Goal: Information Seeking & Learning: Find specific fact

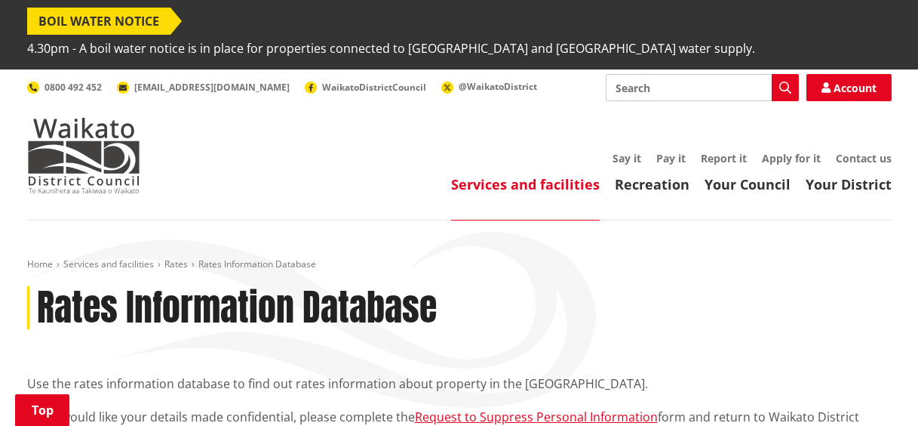
scroll to position [377, 0]
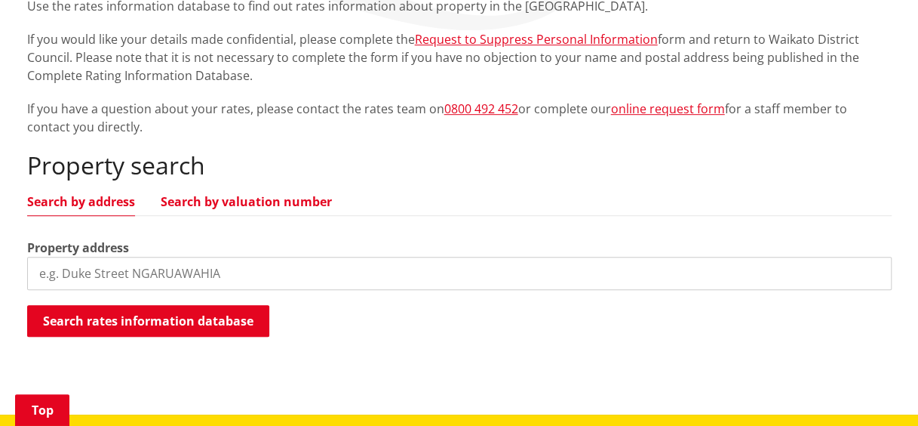
click at [207, 195] on link "Search by valuation number" at bounding box center [246, 201] width 171 height 12
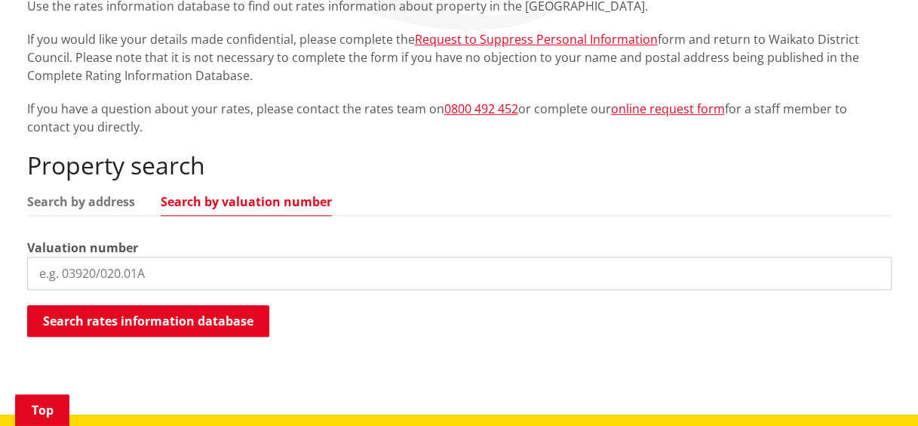
click at [95, 257] on input "search" at bounding box center [459, 273] width 865 height 33
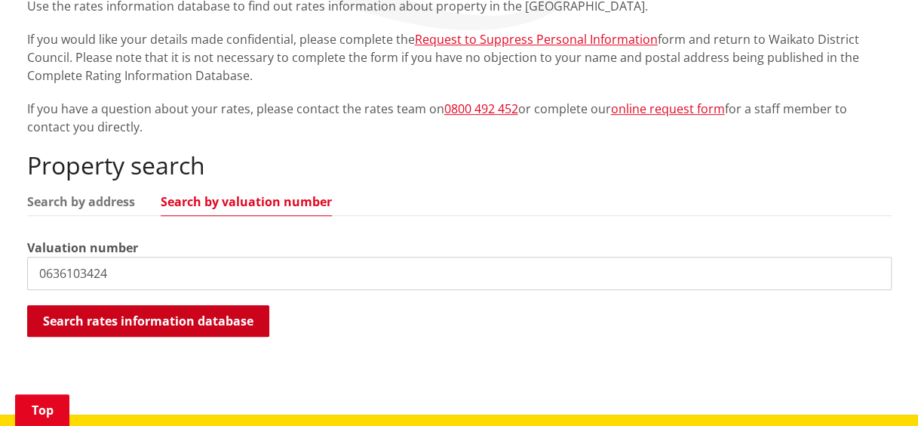
click at [71, 305] on button "Search rates information database" at bounding box center [148, 321] width 242 height 32
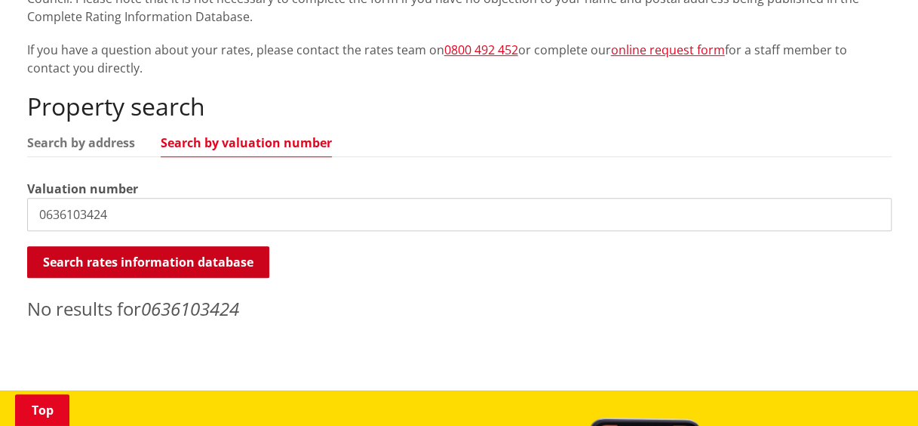
scroll to position [302, 0]
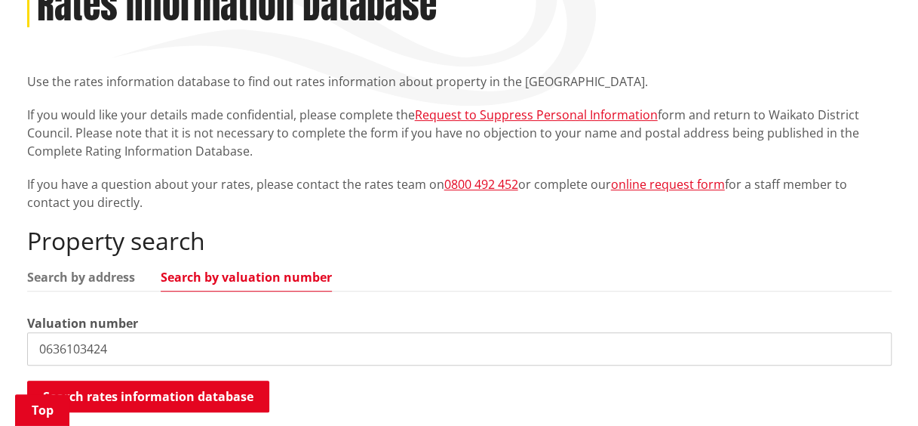
click at [74, 332] on input "0636103424" at bounding box center [459, 348] width 865 height 33
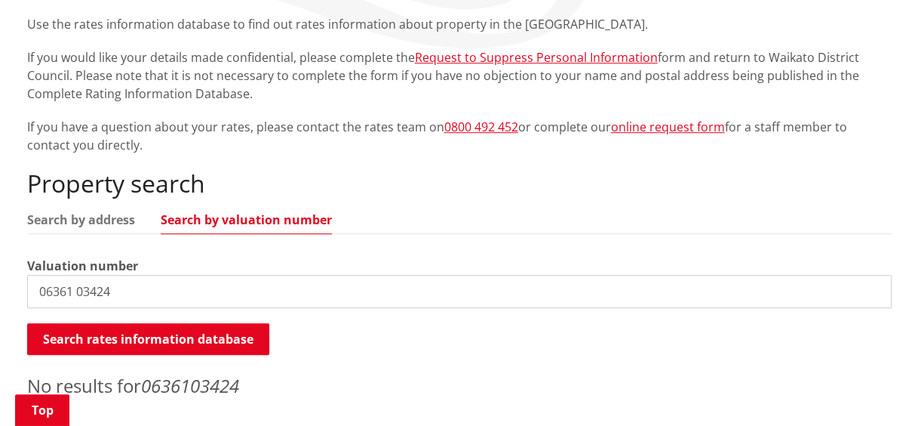
scroll to position [453, 0]
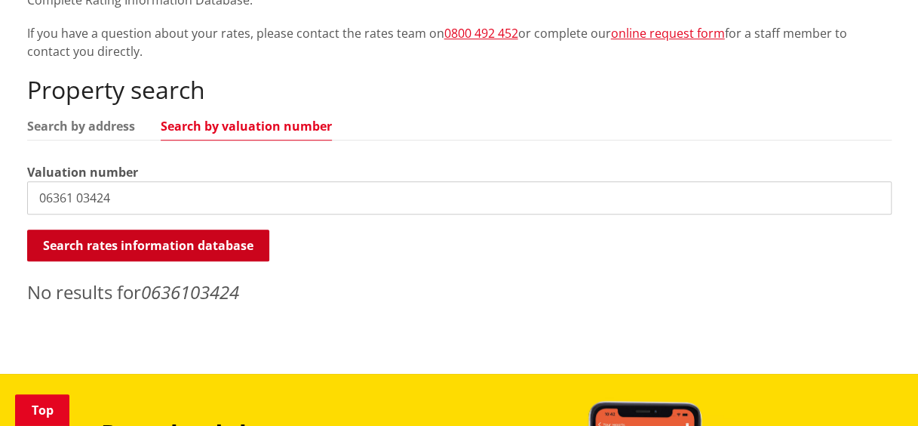
type input "06361 03424"
click at [78, 229] on button "Search rates information database" at bounding box center [148, 245] width 242 height 32
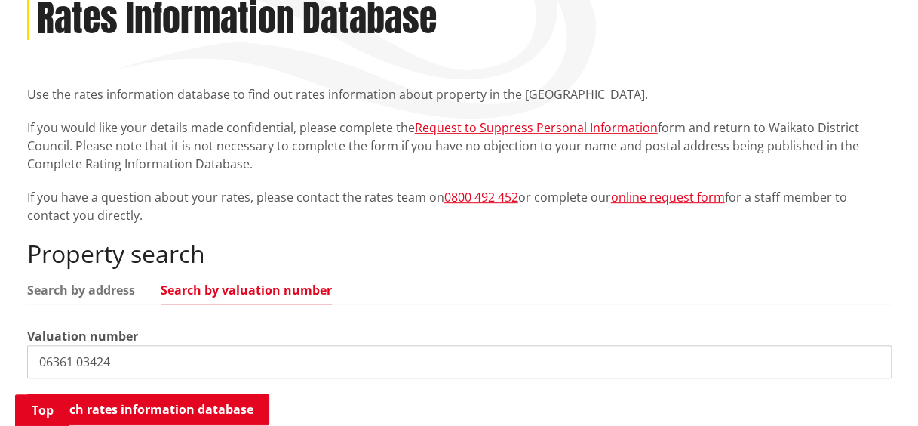
scroll to position [377, 0]
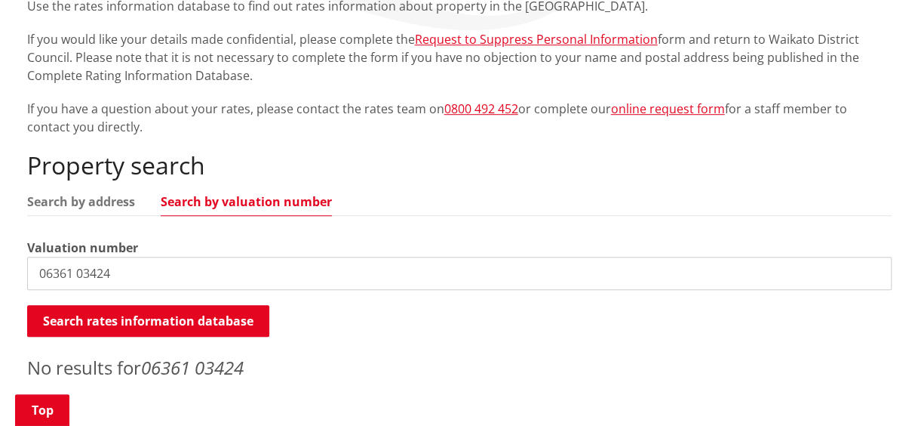
drag, startPoint x: 115, startPoint y: 241, endPoint x: 35, endPoint y: 241, distance: 80.0
click at [35, 257] on input "06361 03424" at bounding box center [459, 273] width 865 height 33
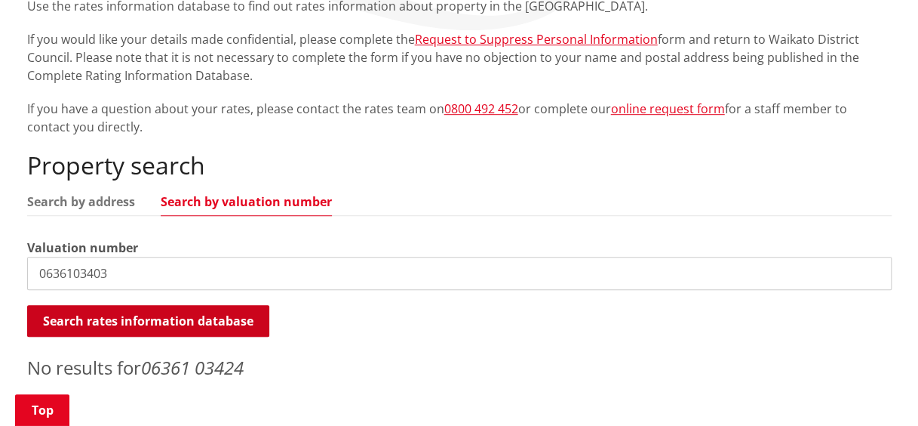
click at [119, 305] on button "Search rates information database" at bounding box center [148, 321] width 242 height 32
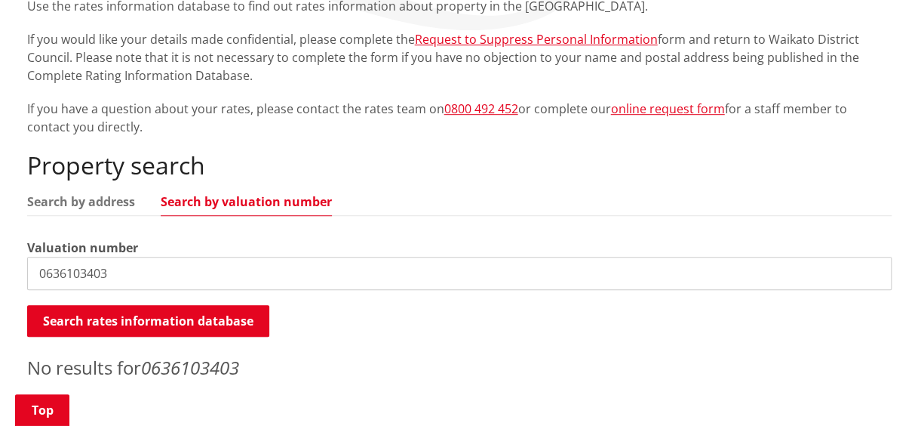
click at [74, 257] on input "0636103403" at bounding box center [459, 273] width 865 height 33
type input "06361 03403"
click at [272, 238] on div "Valuation number 06361 03403" at bounding box center [459, 263] width 865 height 51
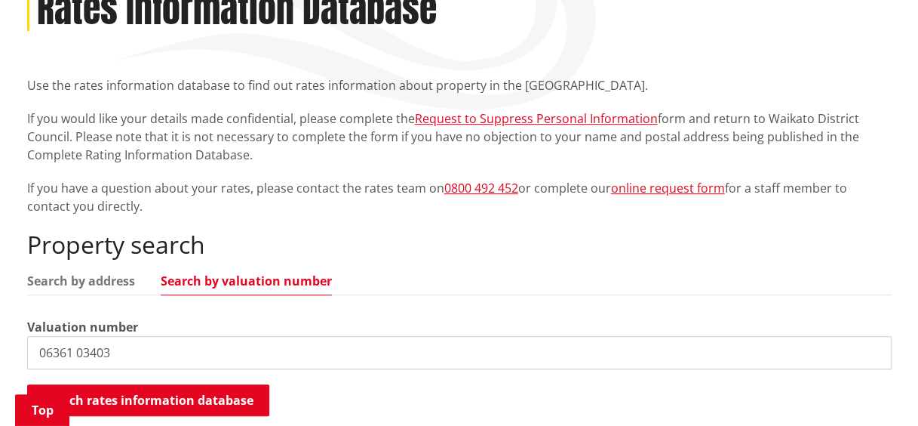
scroll to position [453, 0]
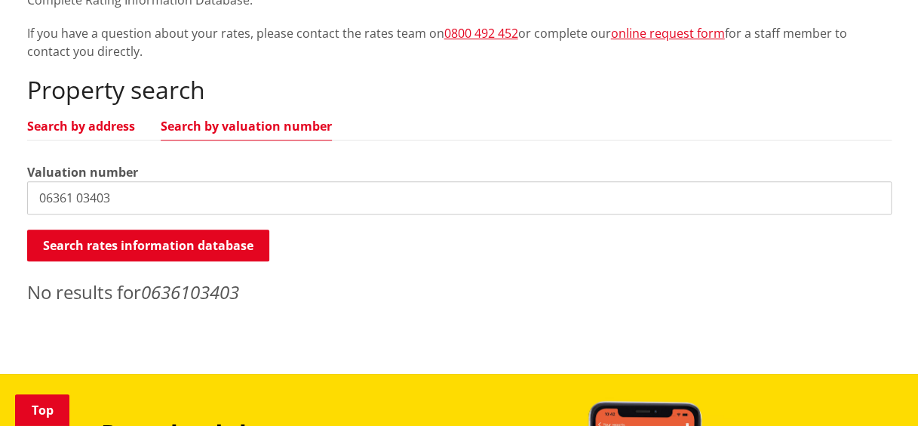
click at [91, 120] on link "Search by address" at bounding box center [81, 126] width 108 height 12
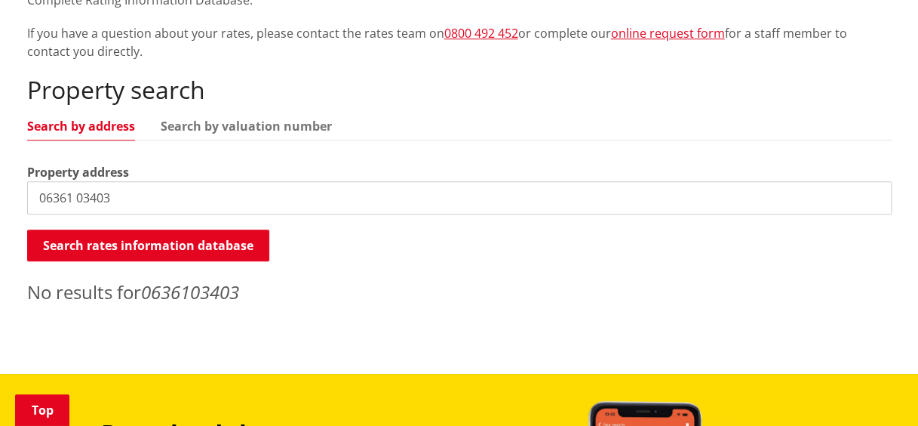
drag, startPoint x: 121, startPoint y: 173, endPoint x: 24, endPoint y: 172, distance: 96.6
click at [24, 172] on div "Home Services and facilities Rates Rates Information Database Rates Information…" at bounding box center [459, 59] width 887 height 508
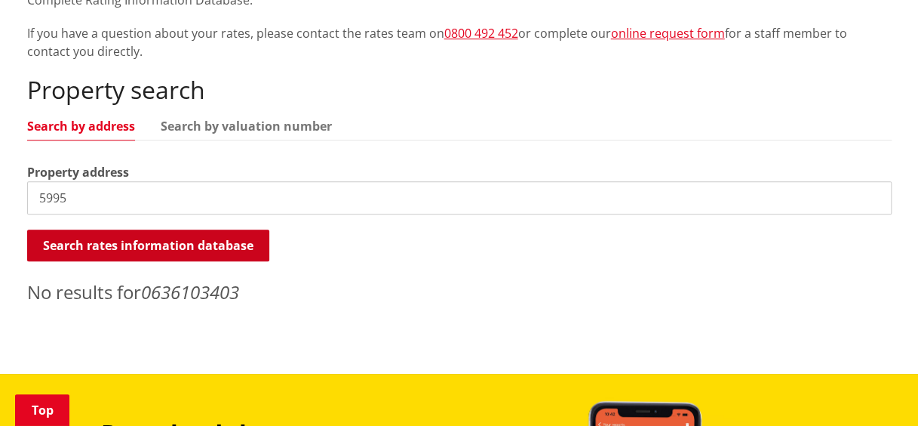
click at [62, 229] on button "Search rates information database" at bounding box center [148, 245] width 242 height 32
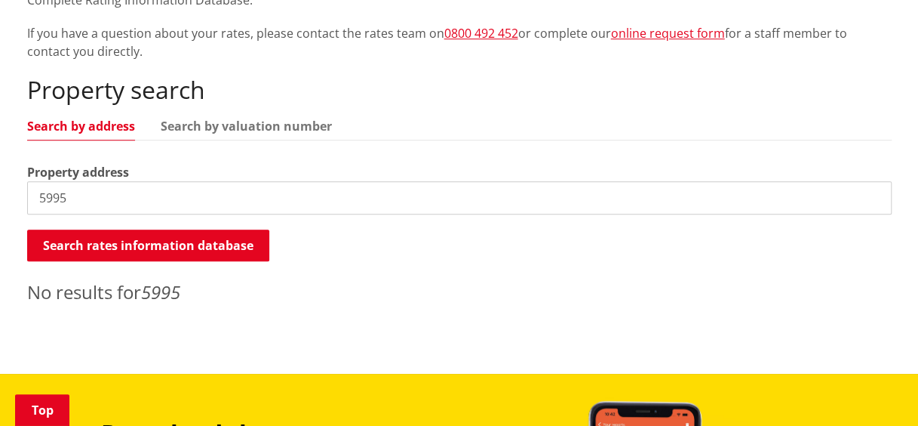
click at [71, 181] on input "5995" at bounding box center [459, 197] width 865 height 33
type input "5"
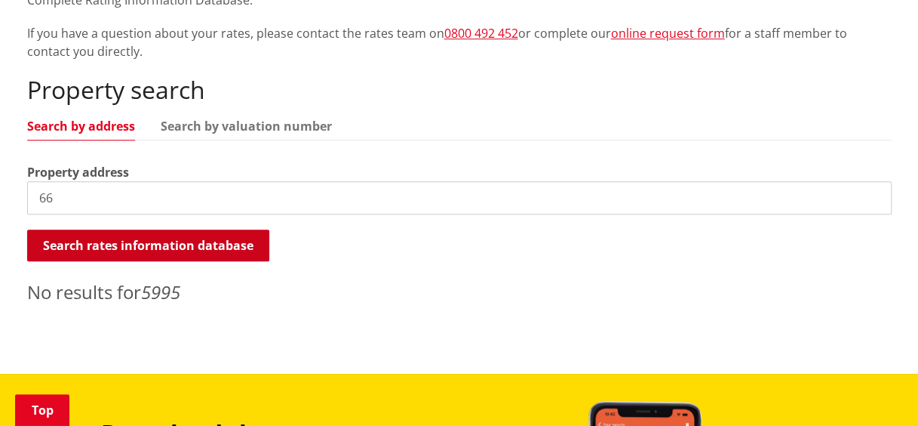
type input "66"
click at [225, 229] on button "Search rates information database" at bounding box center [148, 245] width 242 height 32
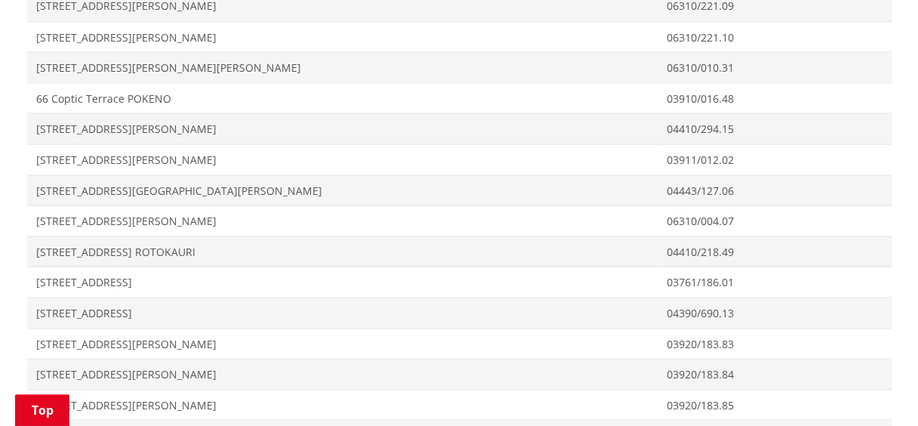
scroll to position [1283, 0]
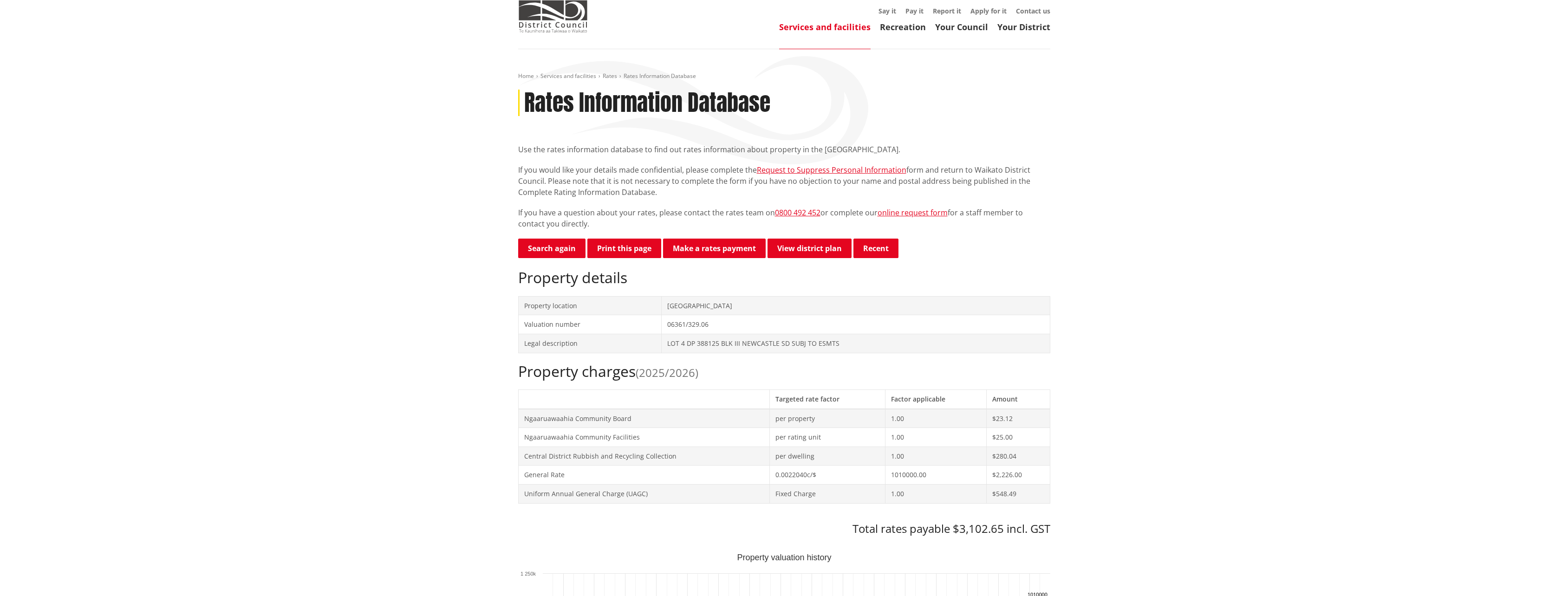
scroll to position [93, 0]
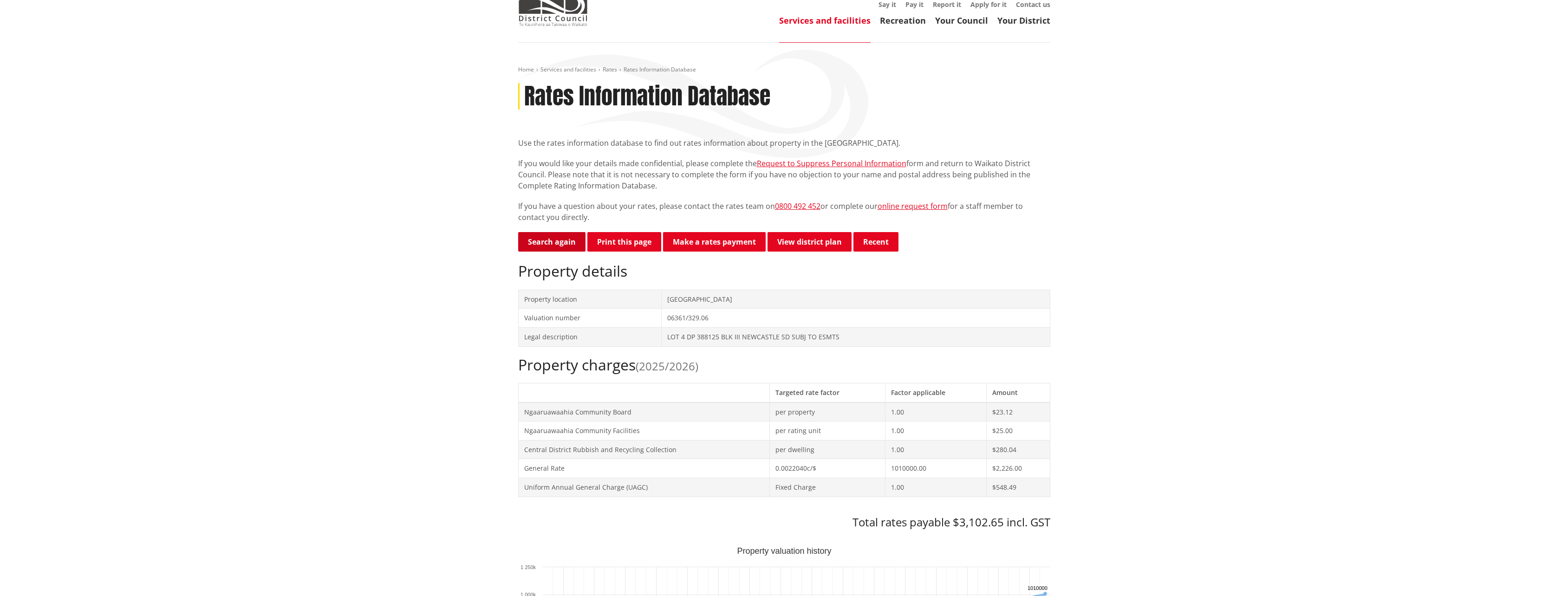
click at [559, 232] on link "Search again" at bounding box center [551, 242] width 67 height 20
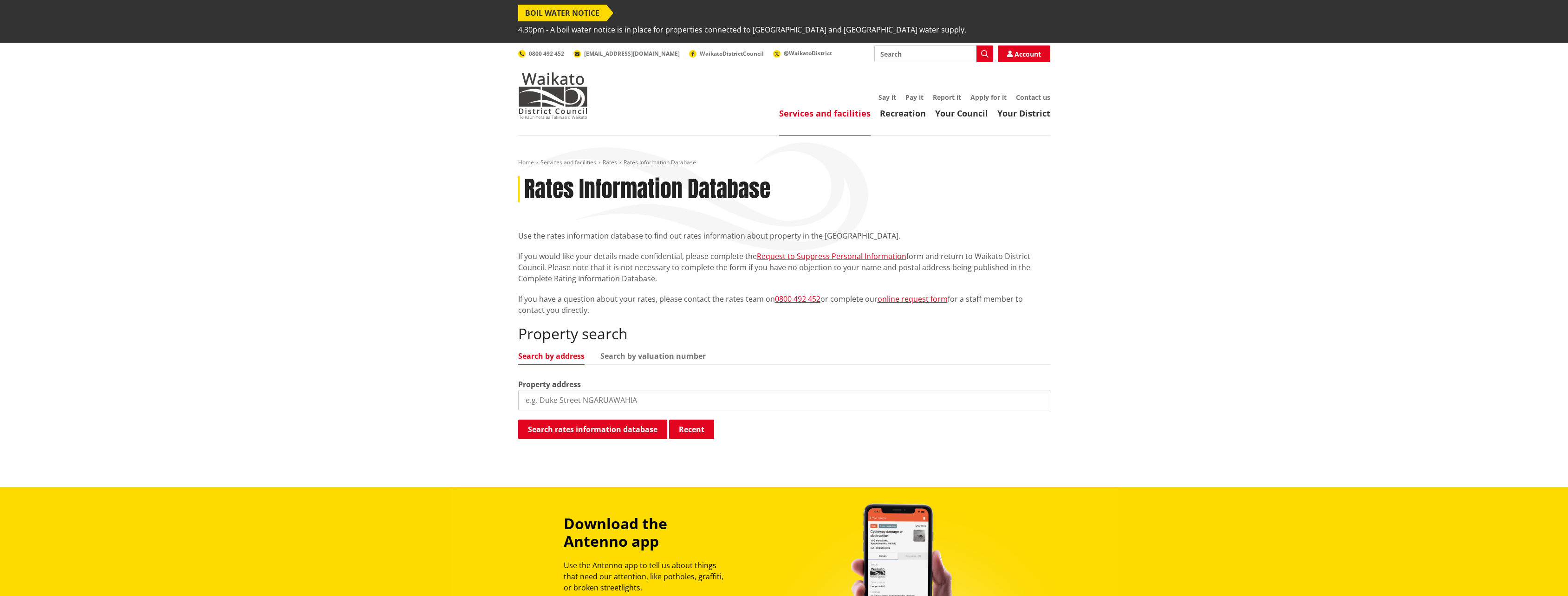
drag, startPoint x: 650, startPoint y: 377, endPoint x: 406, endPoint y: 372, distance: 244.1
click at [406, 372] on div "Home Services and facilities Rates Rates Information Database Rates Information…" at bounding box center [784, 311] width 1568 height 351
type input "5995"
click at [562, 419] on button "Search rates information database" at bounding box center [593, 429] width 149 height 20
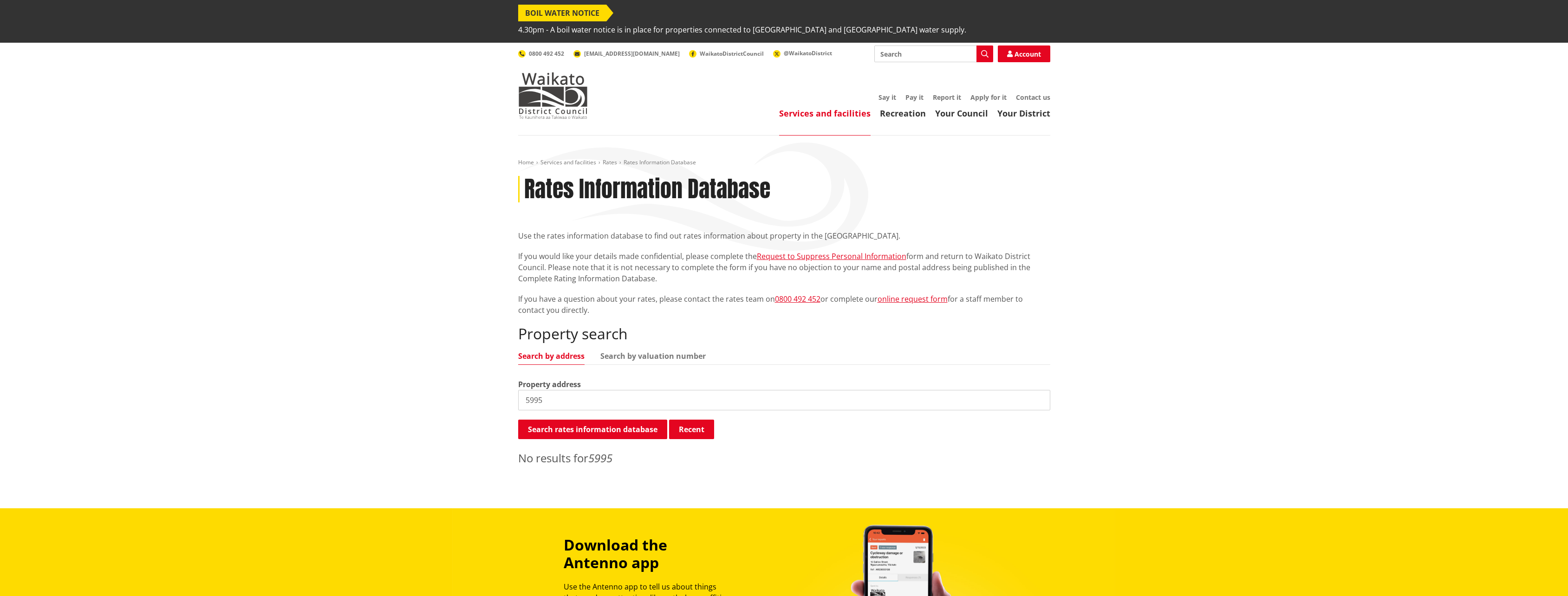
drag, startPoint x: 559, startPoint y: 386, endPoint x: 521, endPoint y: 381, distance: 38.3
click at [521, 390] on input "5995" at bounding box center [784, 400] width 532 height 20
click at [585, 419] on button "Search rates information database" at bounding box center [593, 429] width 149 height 20
click at [529, 390] on input "06361" at bounding box center [784, 400] width 532 height 20
click at [614, 352] on link "Search by valuation number" at bounding box center [653, 356] width 105 height 7
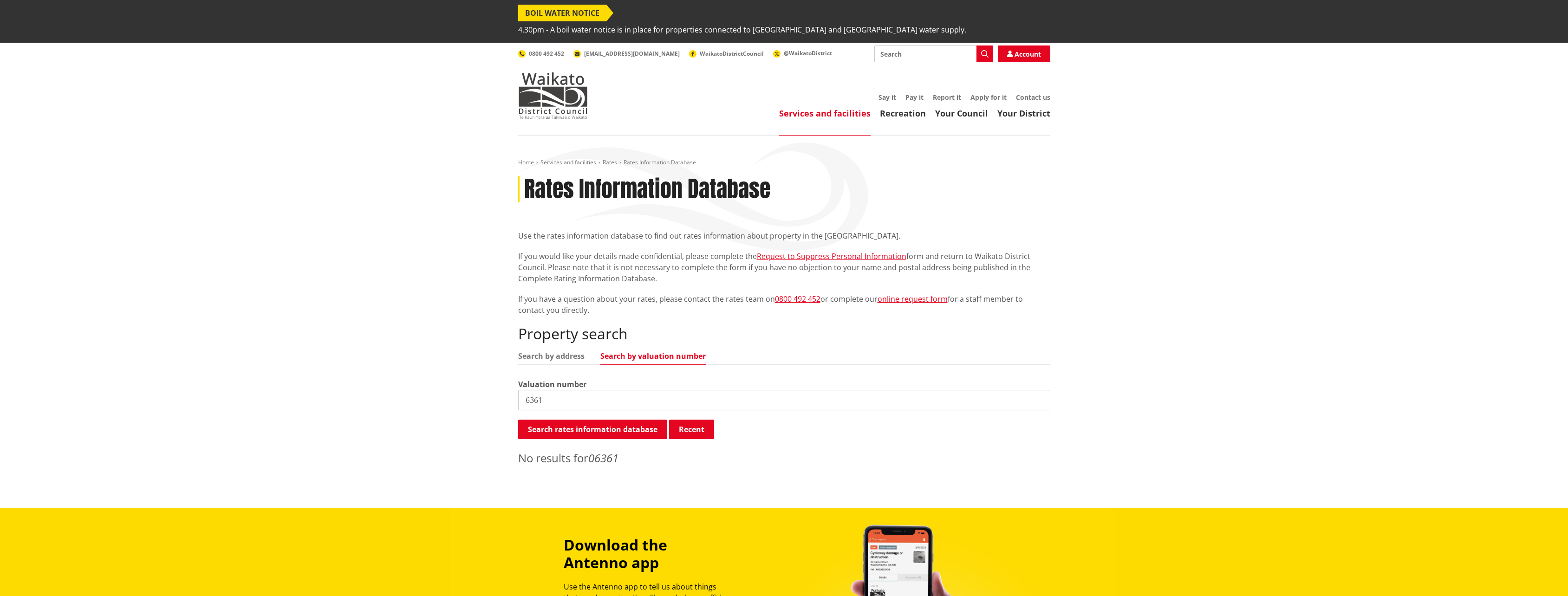
click at [521, 390] on input "6361" at bounding box center [784, 400] width 532 height 20
type input "06361"
click at [574, 419] on button "Search rates information database" at bounding box center [593, 429] width 149 height 20
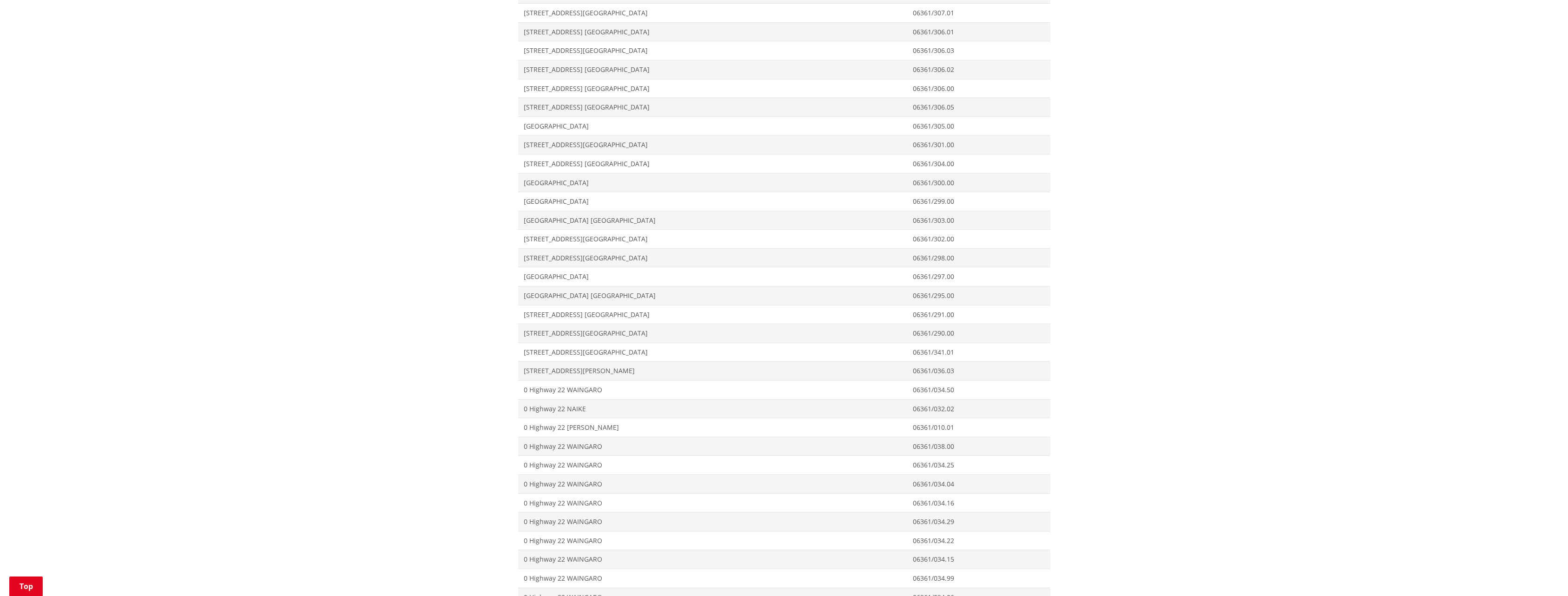
scroll to position [4177, 0]
click at [554, 444] on span "0 Highway 22 WAINGARO" at bounding box center [713, 448] width 378 height 9
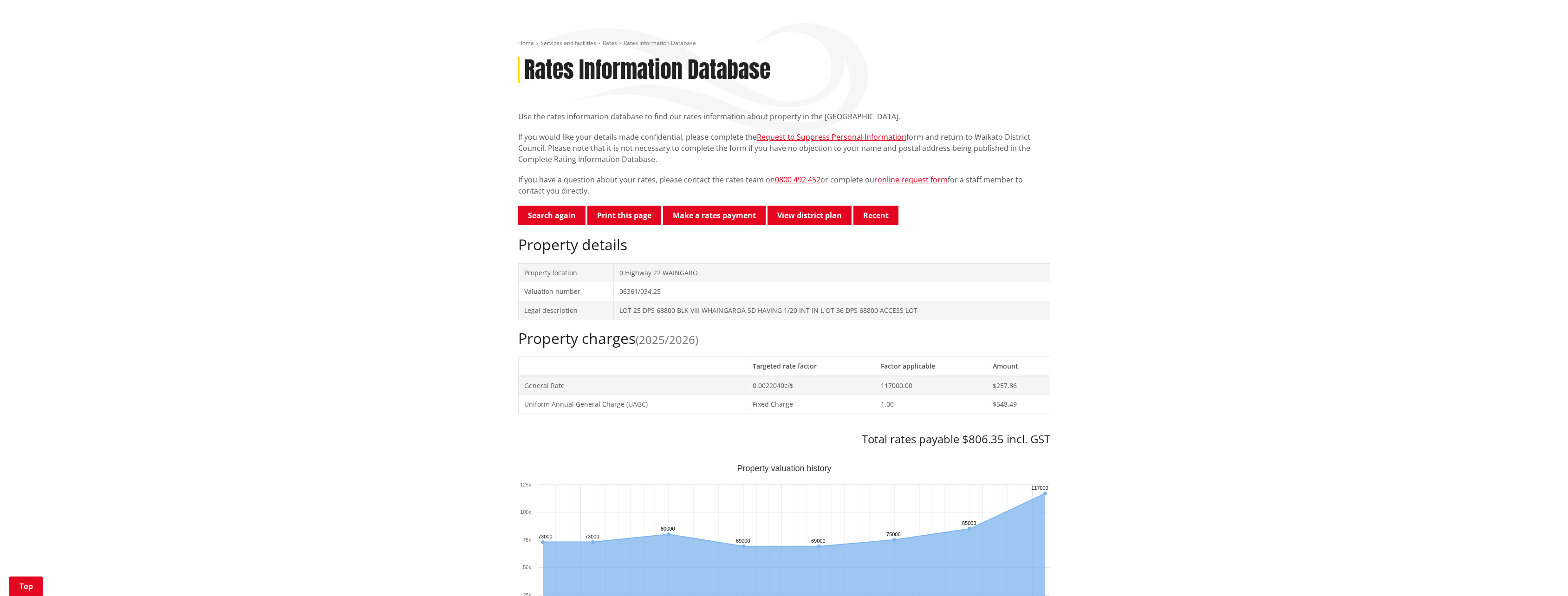
scroll to position [139, 0]
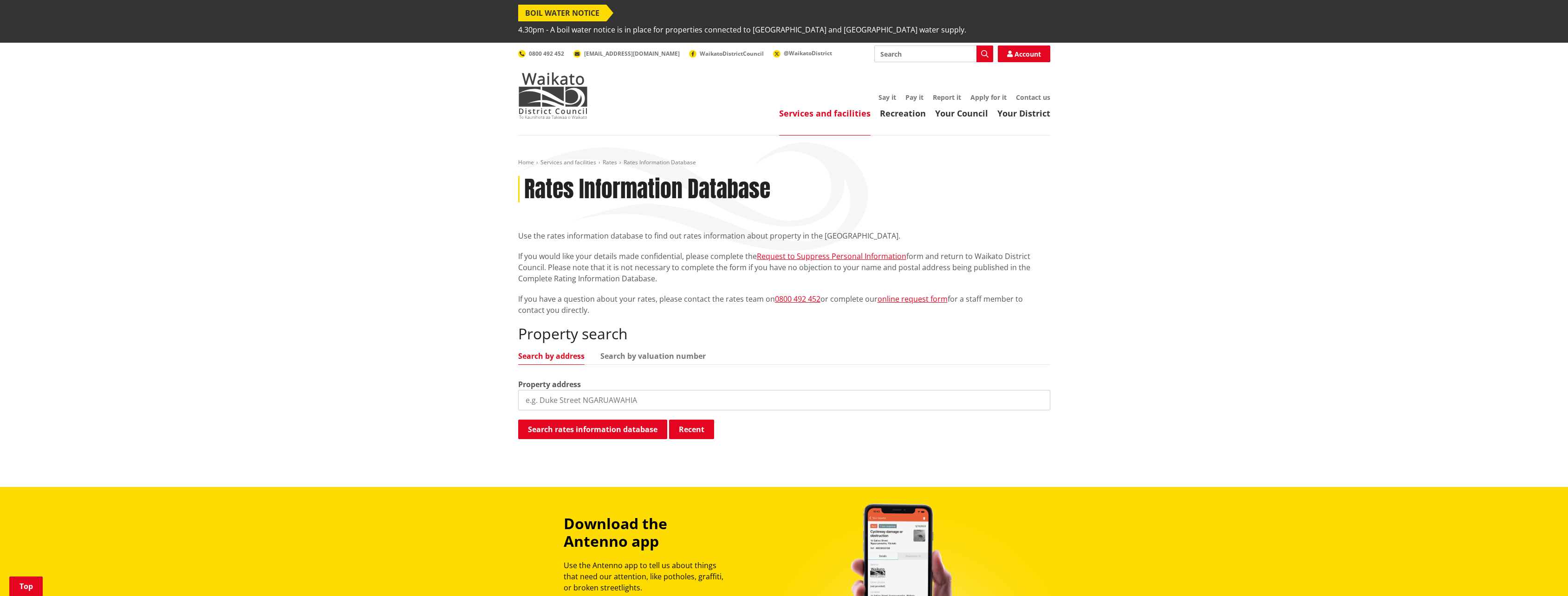
scroll to position [284, 0]
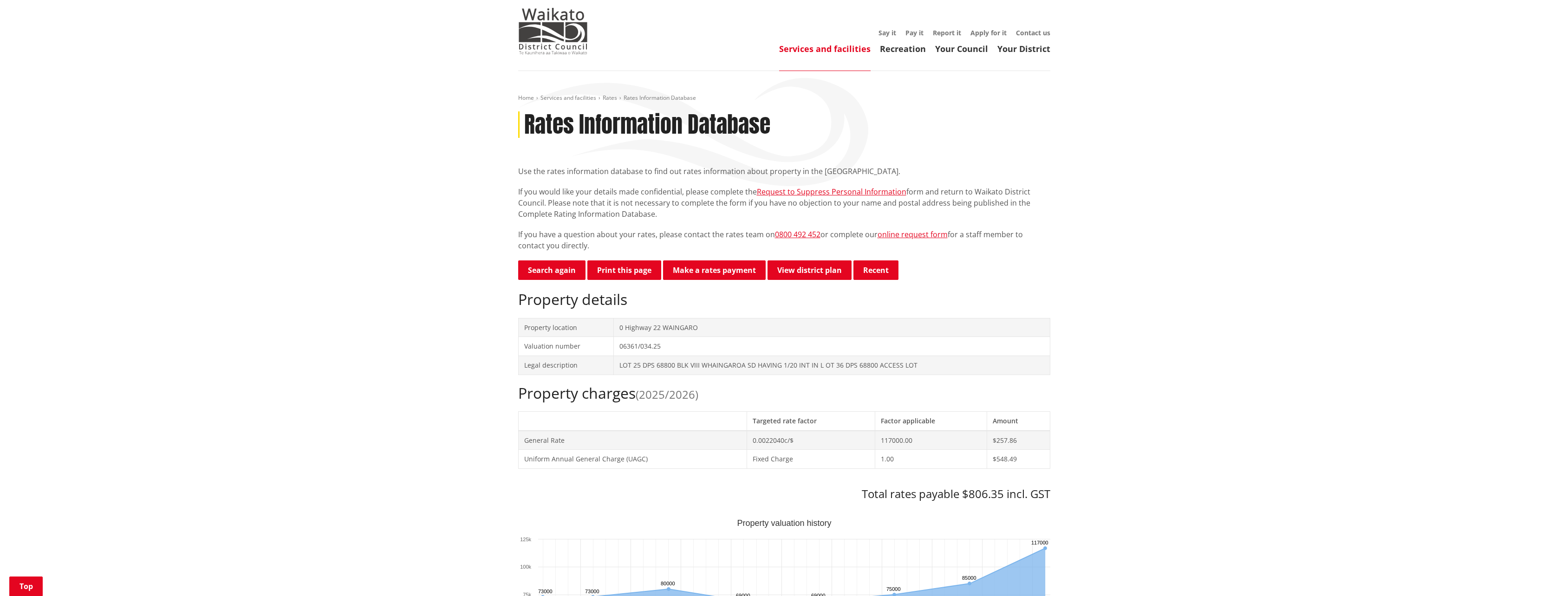
scroll to position [46, 0]
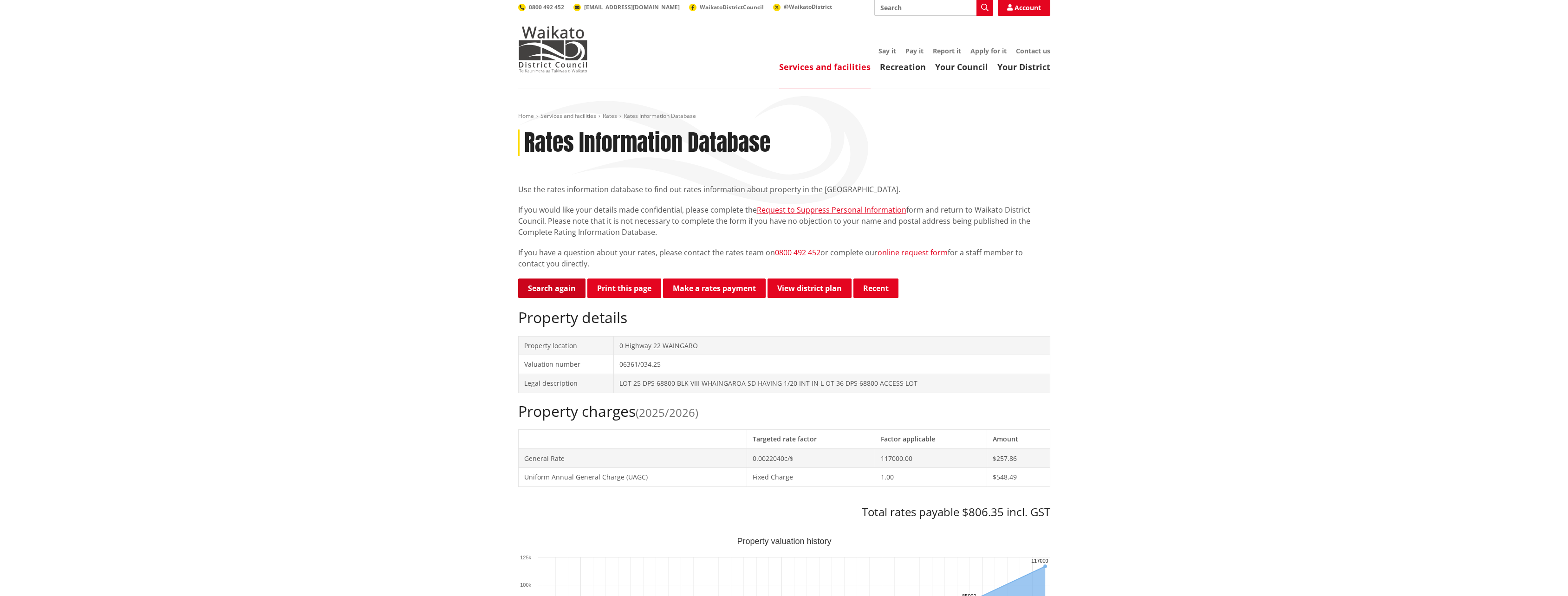
click at [544, 279] on link "Search again" at bounding box center [551, 288] width 67 height 20
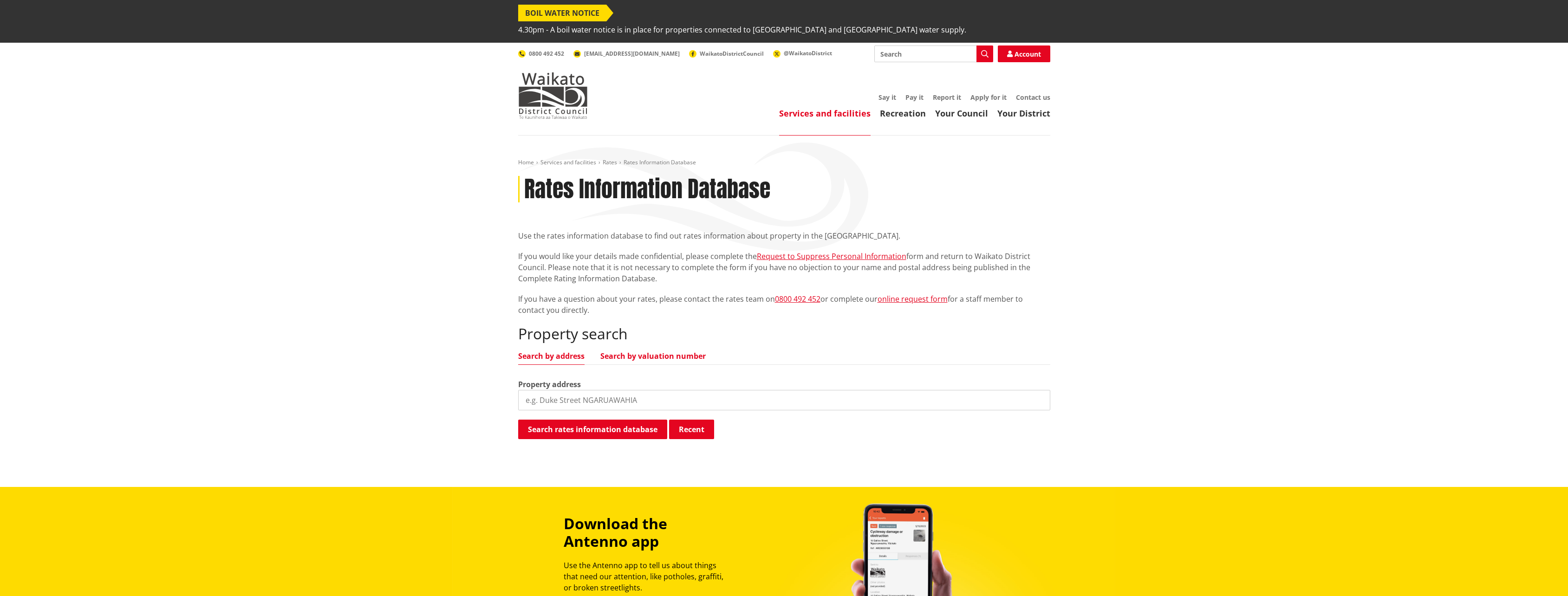
click at [636, 352] on link "Search by valuation number" at bounding box center [653, 356] width 105 height 7
drag, startPoint x: 600, startPoint y: 384, endPoint x: 540, endPoint y: 383, distance: 60.0
click at [540, 390] on input "search" at bounding box center [784, 400] width 532 height 20
type input "06361"
click at [614, 419] on button "Search rates information database" at bounding box center [593, 429] width 149 height 20
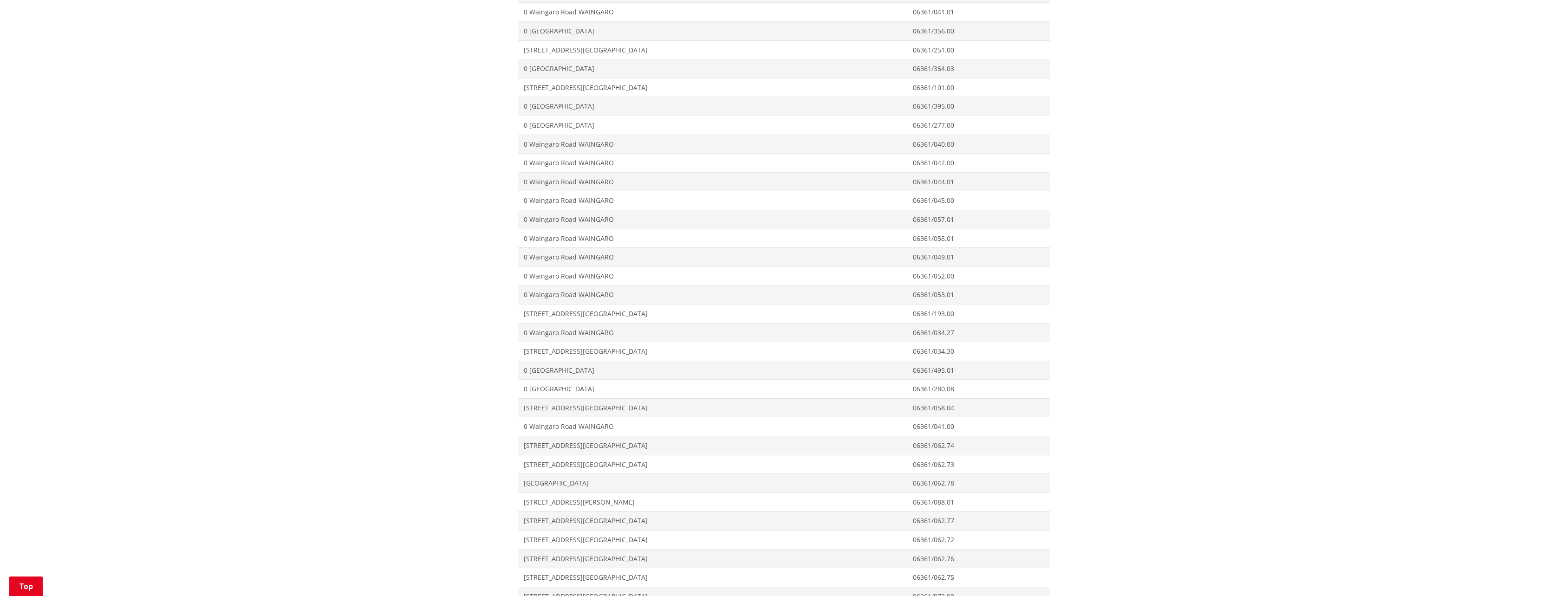
scroll to position [12909, 0]
click at [570, 472] on span "0 Waingaro Road WAINGARO" at bounding box center [713, 477] width 378 height 9
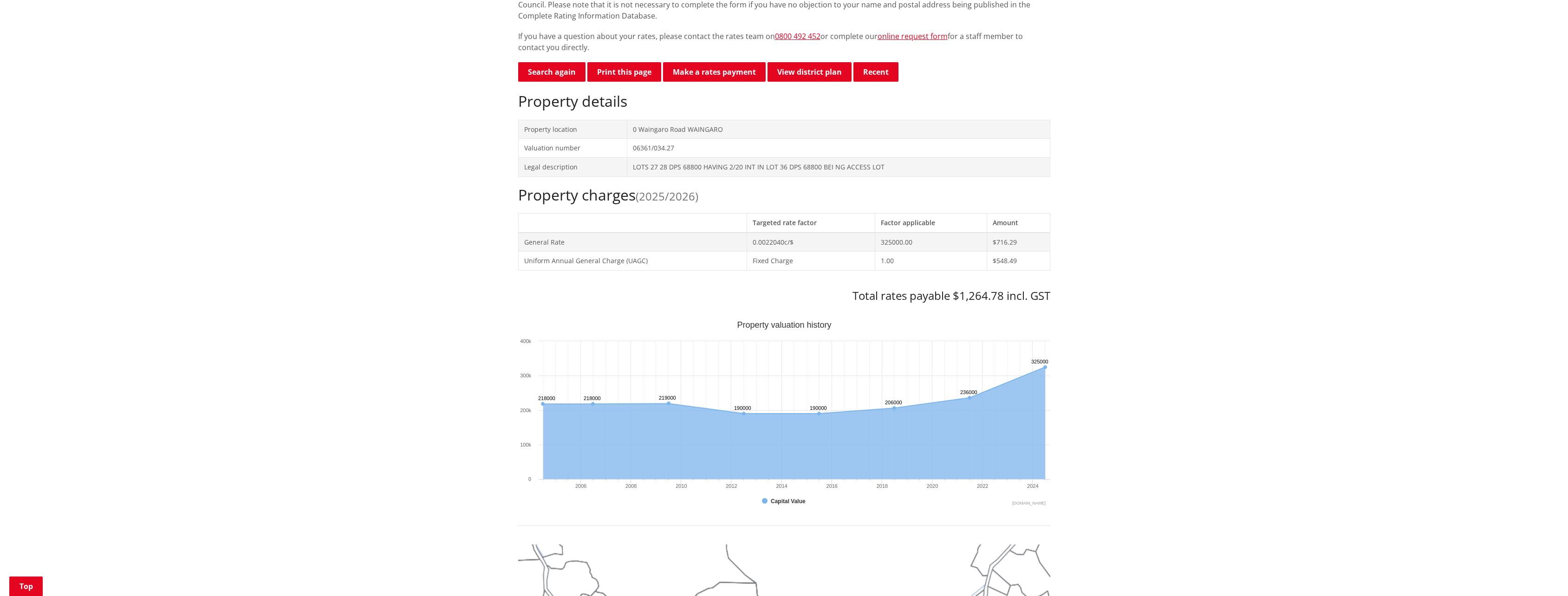
scroll to position [279, 0]
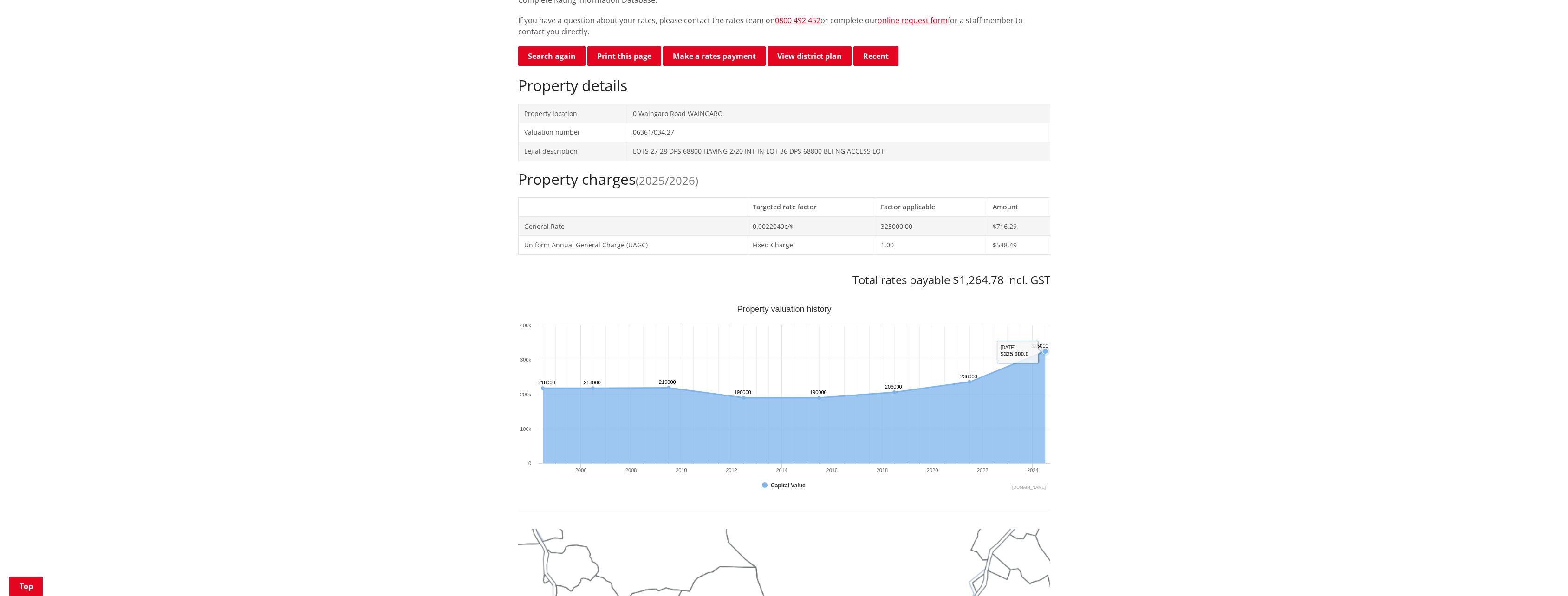
click at [1023, 332] on rect "Interactive chart" at bounding box center [784, 398] width 532 height 186
click at [1047, 343] on text "325000 ​ 325000" at bounding box center [1040, 346] width 17 height 6
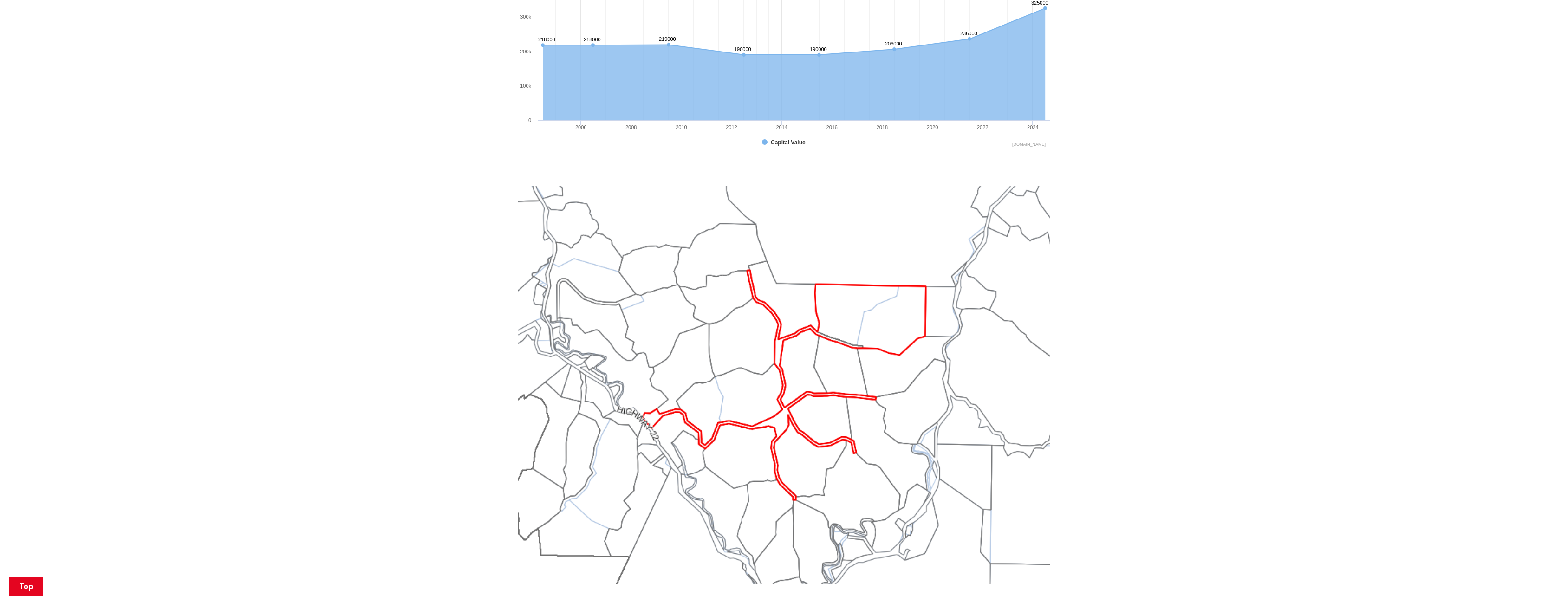
scroll to position [511, 0]
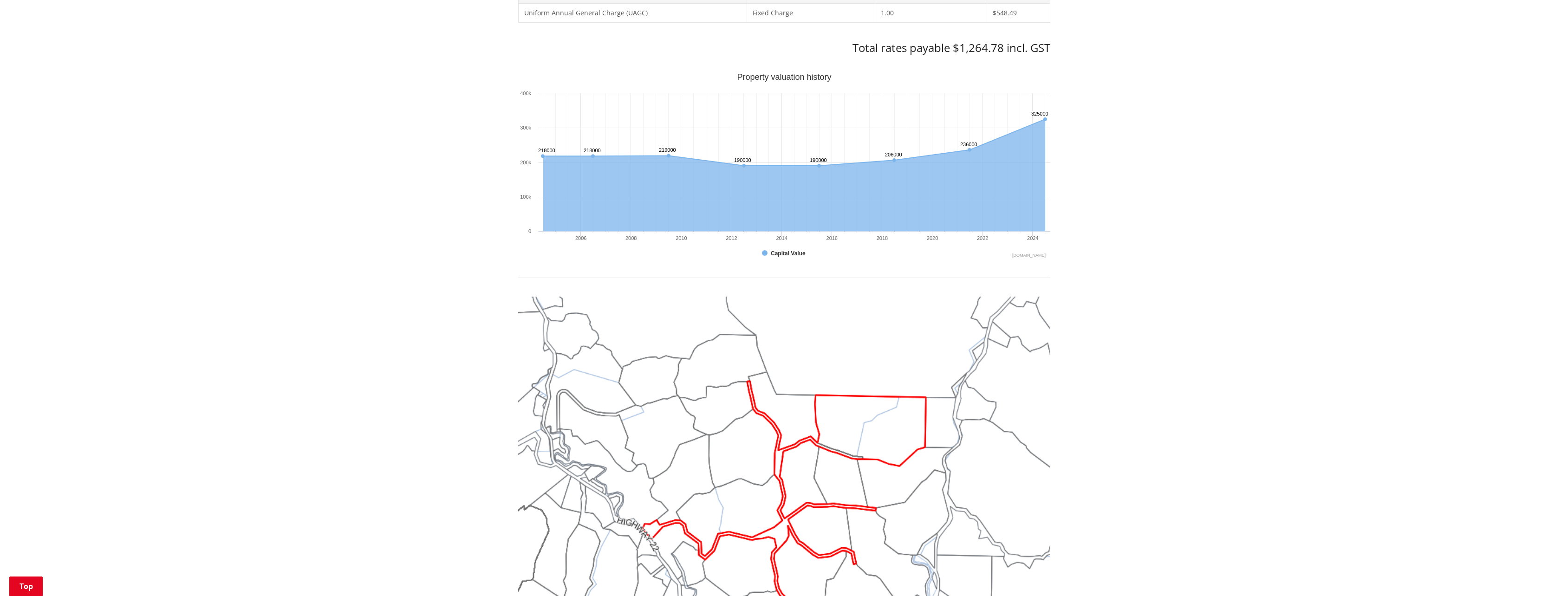
click at [796, 398] on img at bounding box center [784, 496] width 532 height 399
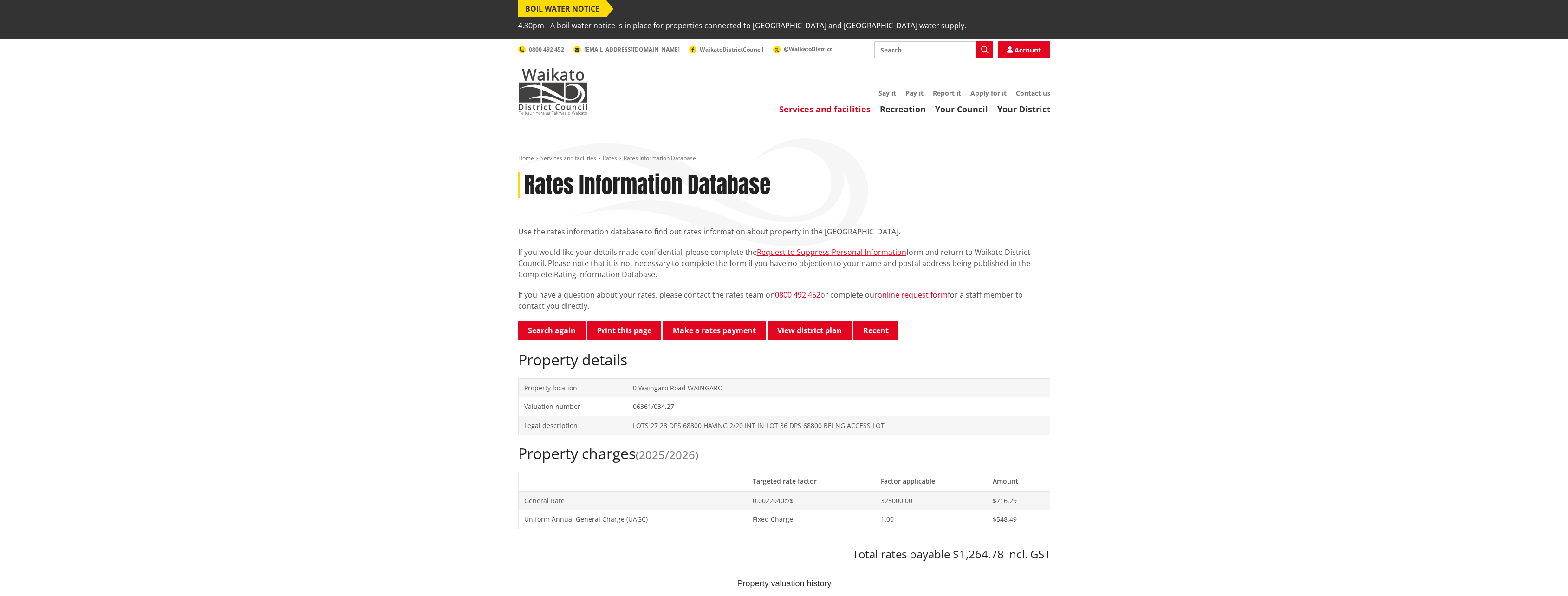
scroll to position [50, 0]
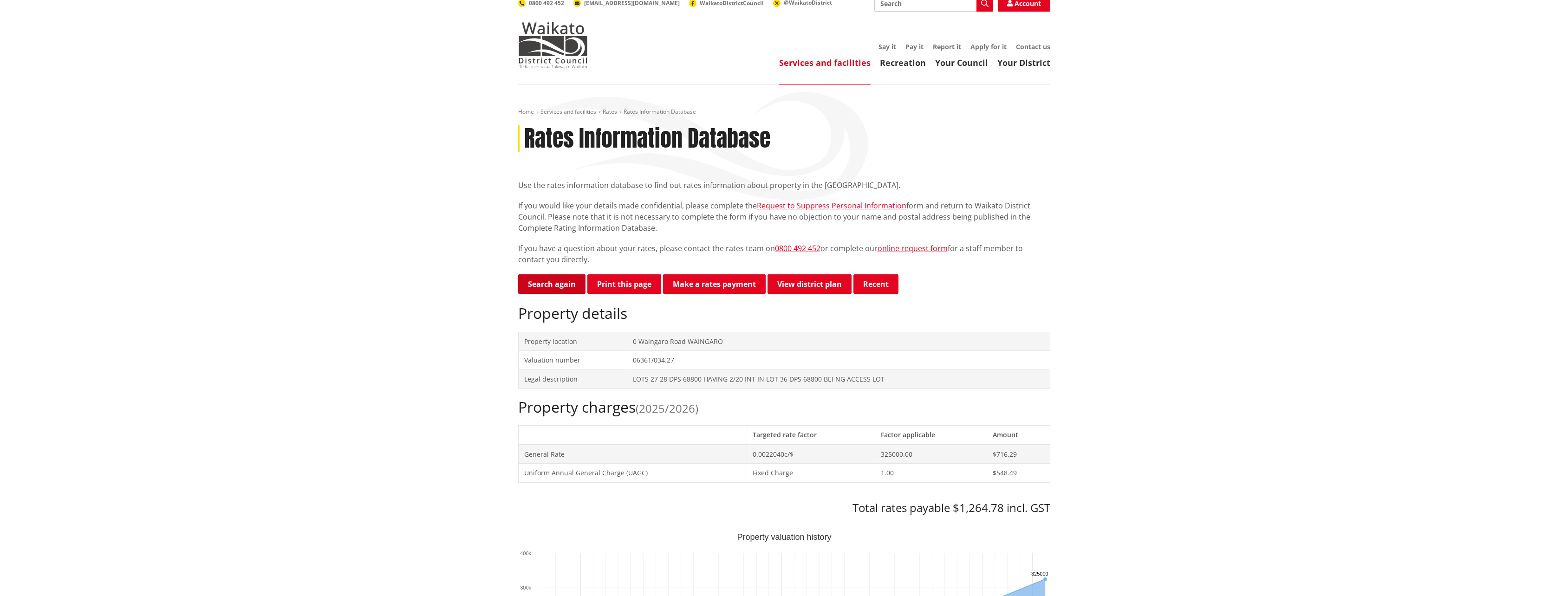
click at [558, 274] on link "Search again" at bounding box center [551, 284] width 67 height 20
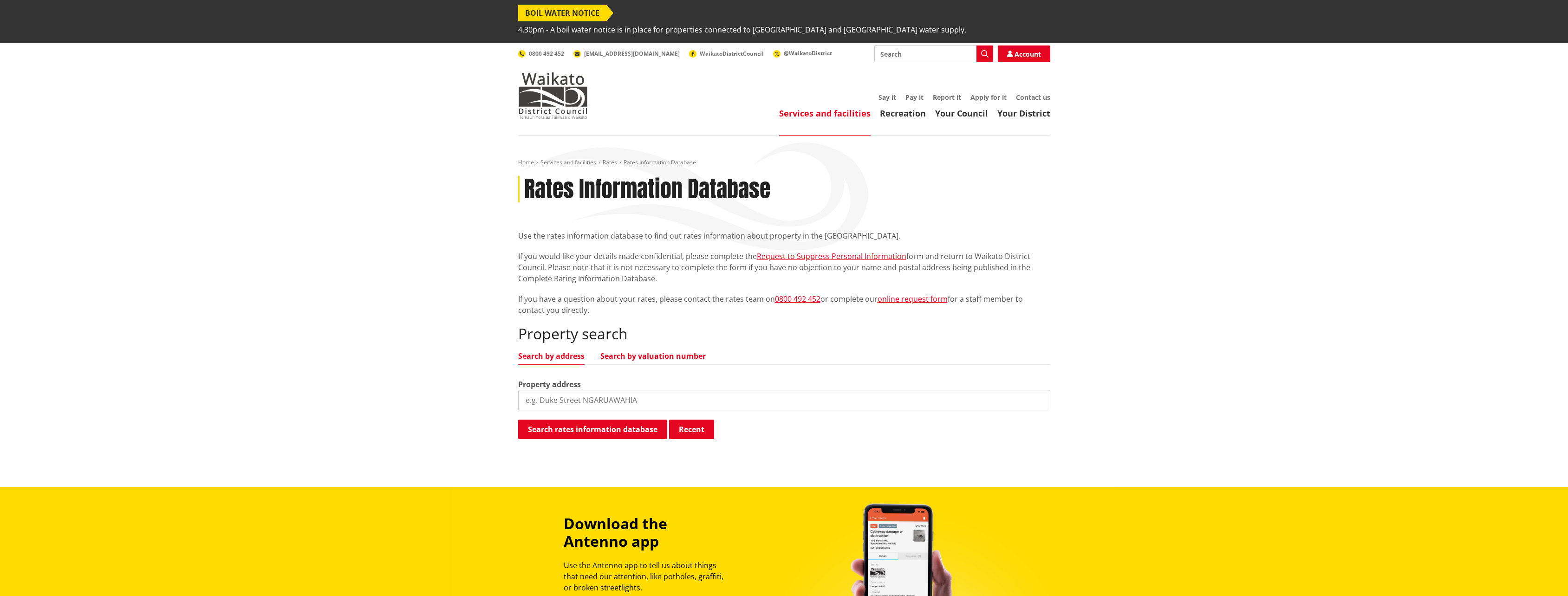
click at [616, 352] on link "Search by valuation number" at bounding box center [653, 356] width 105 height 7
click at [550, 390] on input "search" at bounding box center [784, 400] width 532 height 20
drag, startPoint x: 596, startPoint y: 385, endPoint x: 521, endPoint y: 374, distance: 75.8
click at [521, 390] on input "search" at bounding box center [784, 400] width 532 height 20
click at [623, 419] on button "Search rates information database" at bounding box center [593, 429] width 149 height 20
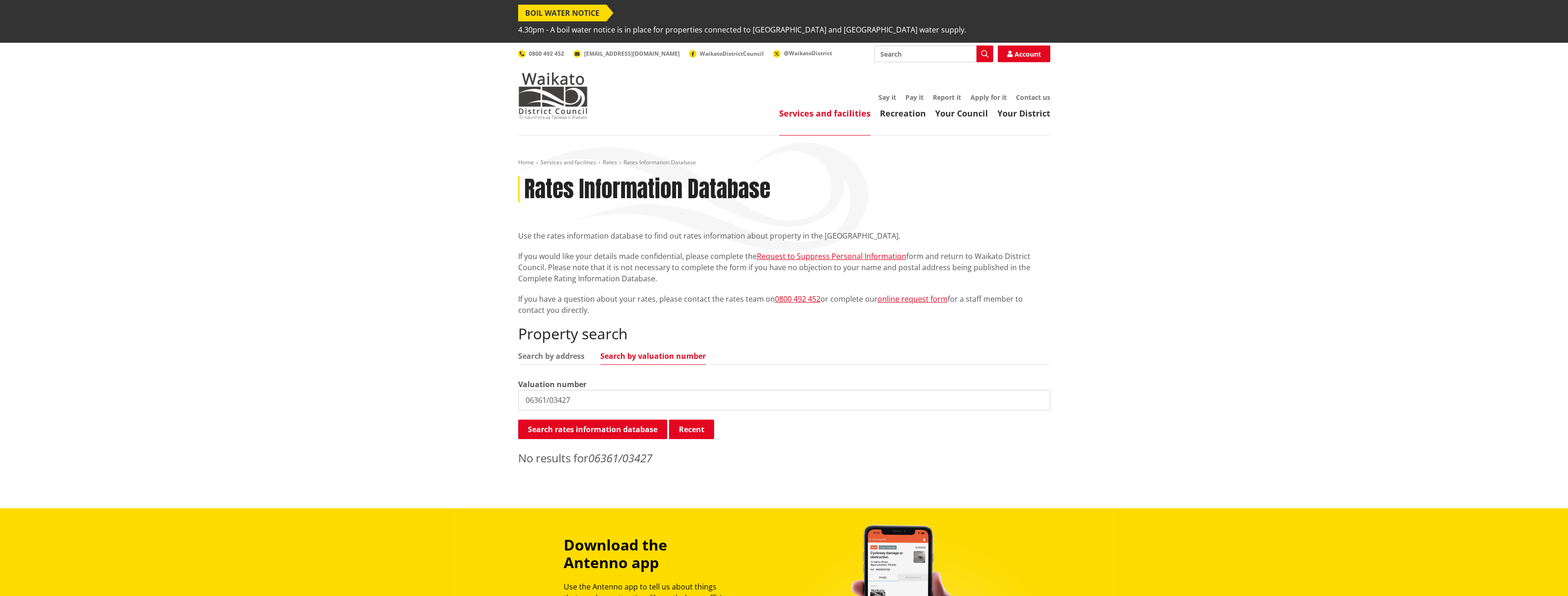
click at [563, 390] on input "06361/03427" at bounding box center [784, 400] width 532 height 20
type input "06361/034.27"
click at [570, 419] on button "Search rates information database" at bounding box center [593, 429] width 149 height 20
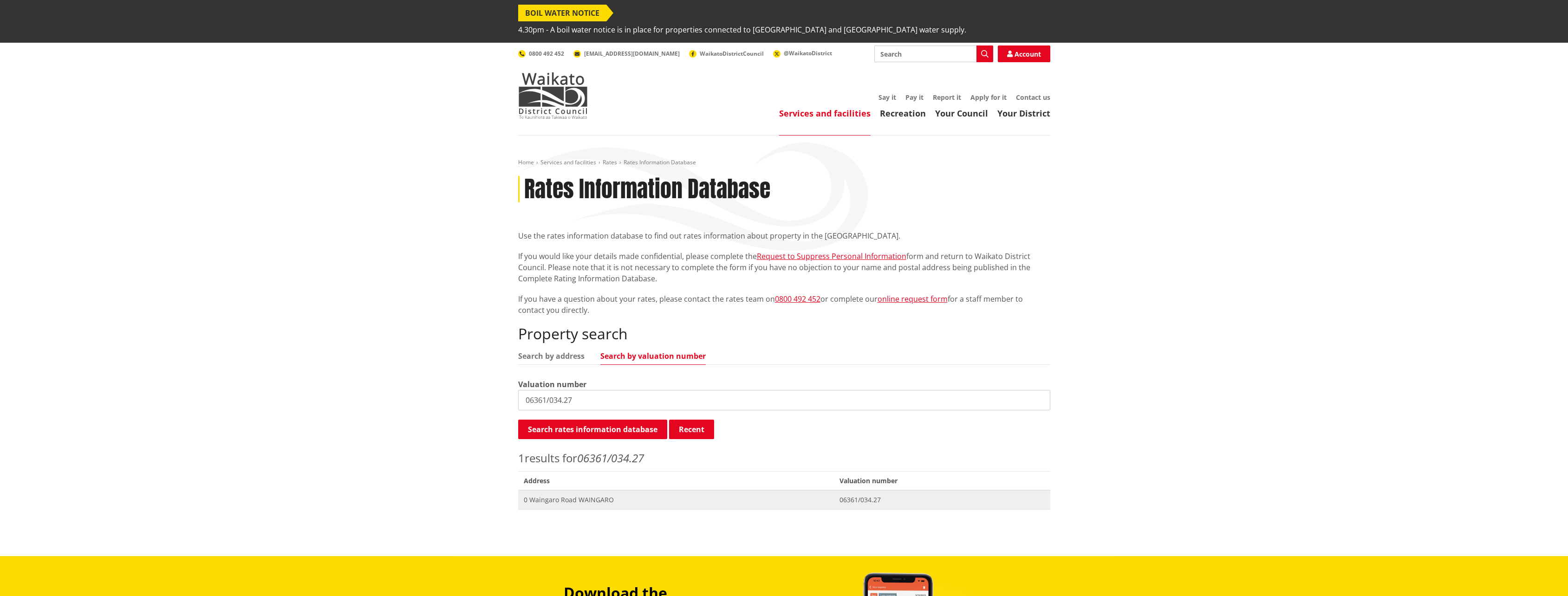
click at [580, 495] on span "0 Waingaro Road WAINGARO" at bounding box center [676, 499] width 305 height 9
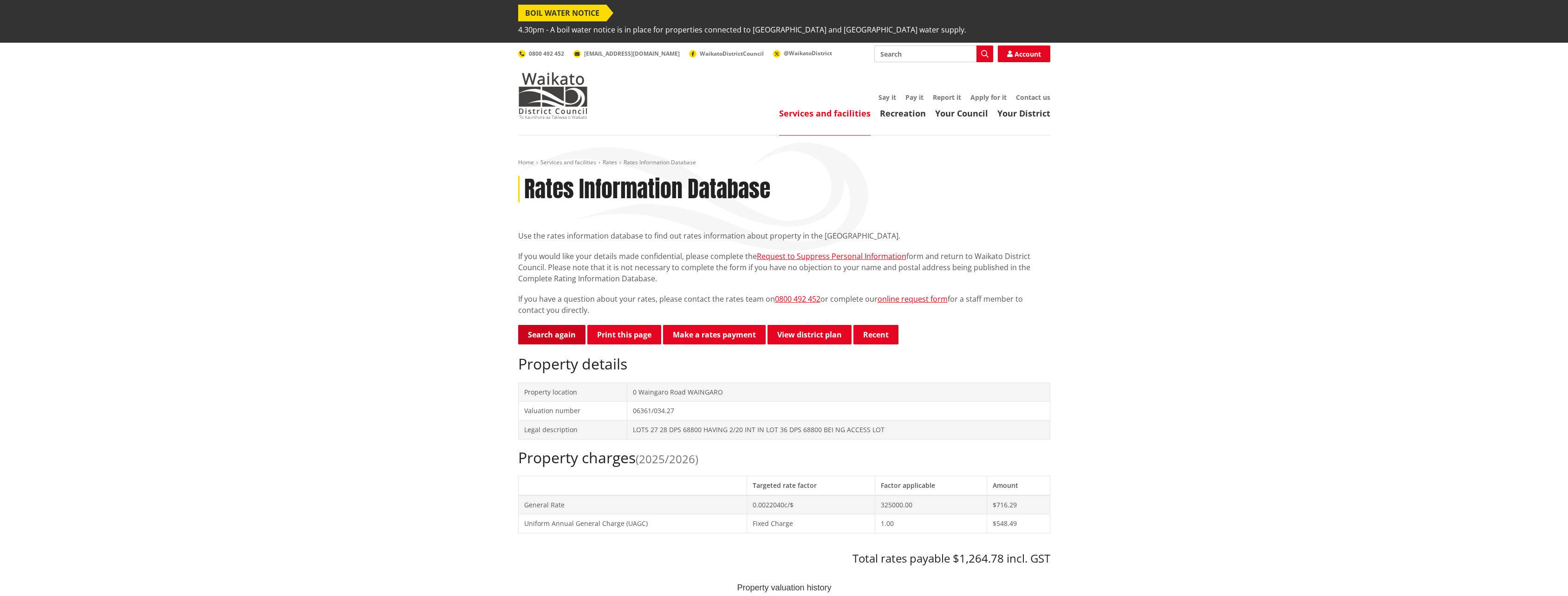
click at [559, 325] on link "Search again" at bounding box center [551, 335] width 67 height 20
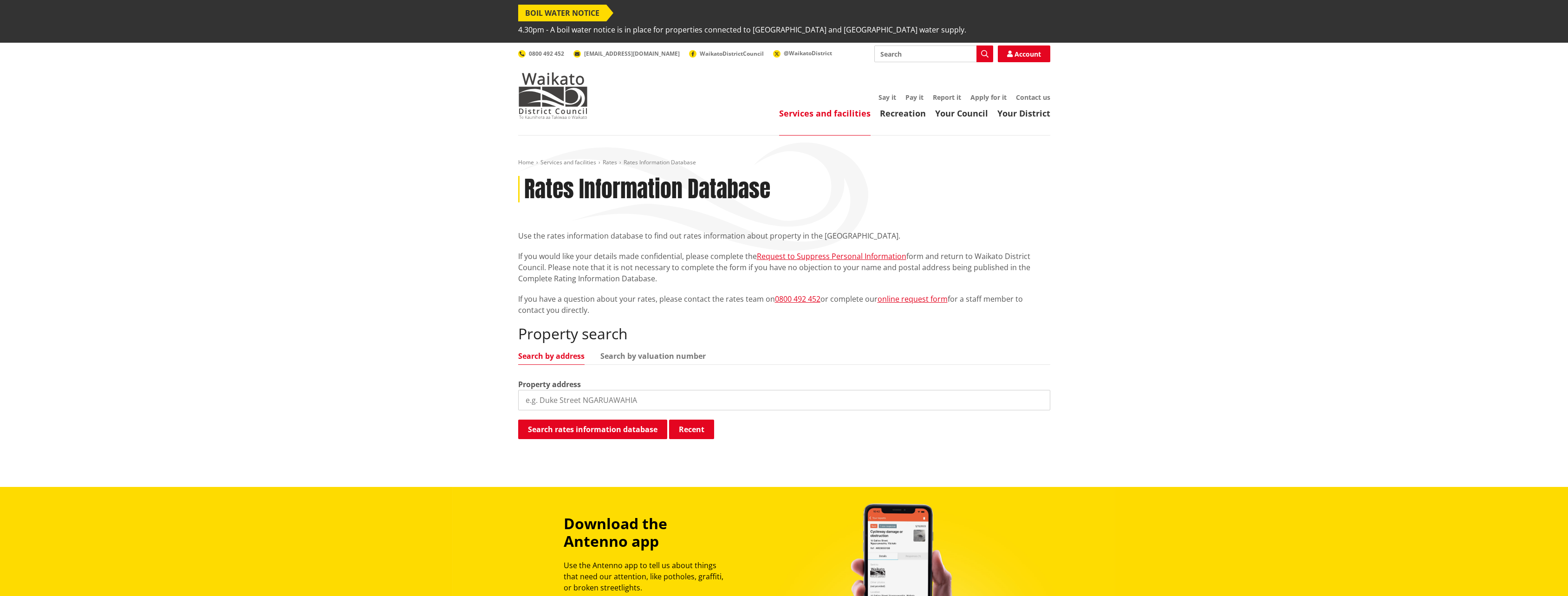
click at [546, 390] on input "search" at bounding box center [784, 400] width 532 height 20
click at [630, 352] on link "Search by valuation number" at bounding box center [653, 356] width 105 height 7
drag, startPoint x: 606, startPoint y: 381, endPoint x: 524, endPoint y: 381, distance: 82.0
click at [525, 390] on input "search" at bounding box center [784, 400] width 532 height 20
click at [560, 390] on input "0631" at bounding box center [784, 400] width 532 height 20
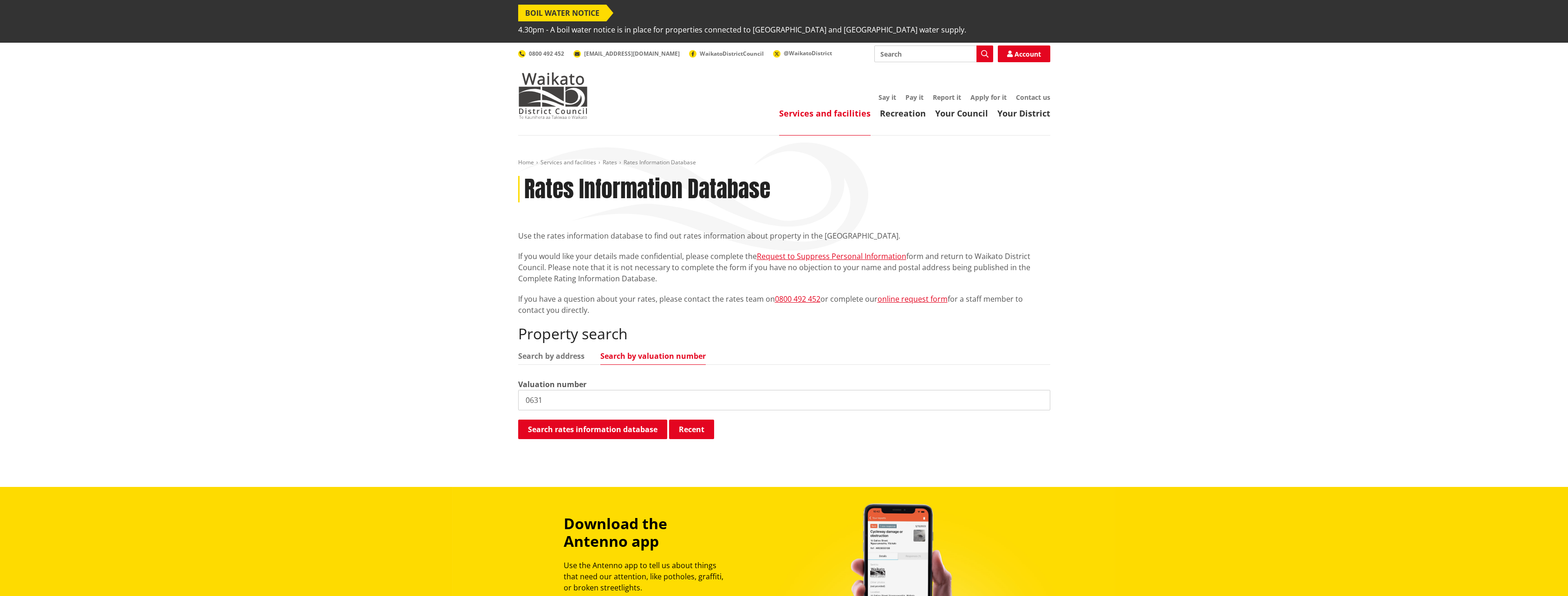
click at [537, 390] on input "0631" at bounding box center [784, 400] width 532 height 20
click at [559, 390] on input "06361" at bounding box center [784, 400] width 532 height 20
type input "06361/034.03"
click at [642, 419] on button "Search rates information database" at bounding box center [593, 429] width 149 height 20
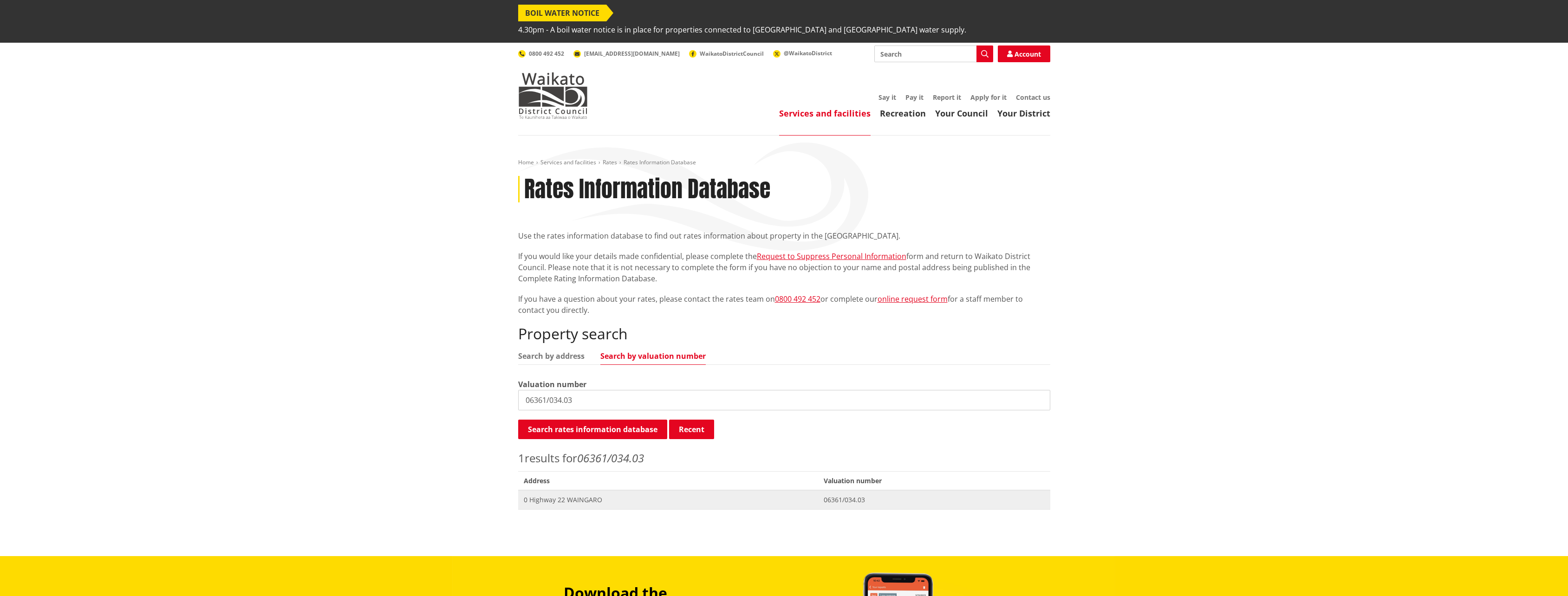
click at [580, 495] on span "0 Highway 22 WAINGARO" at bounding box center [668, 499] width 289 height 9
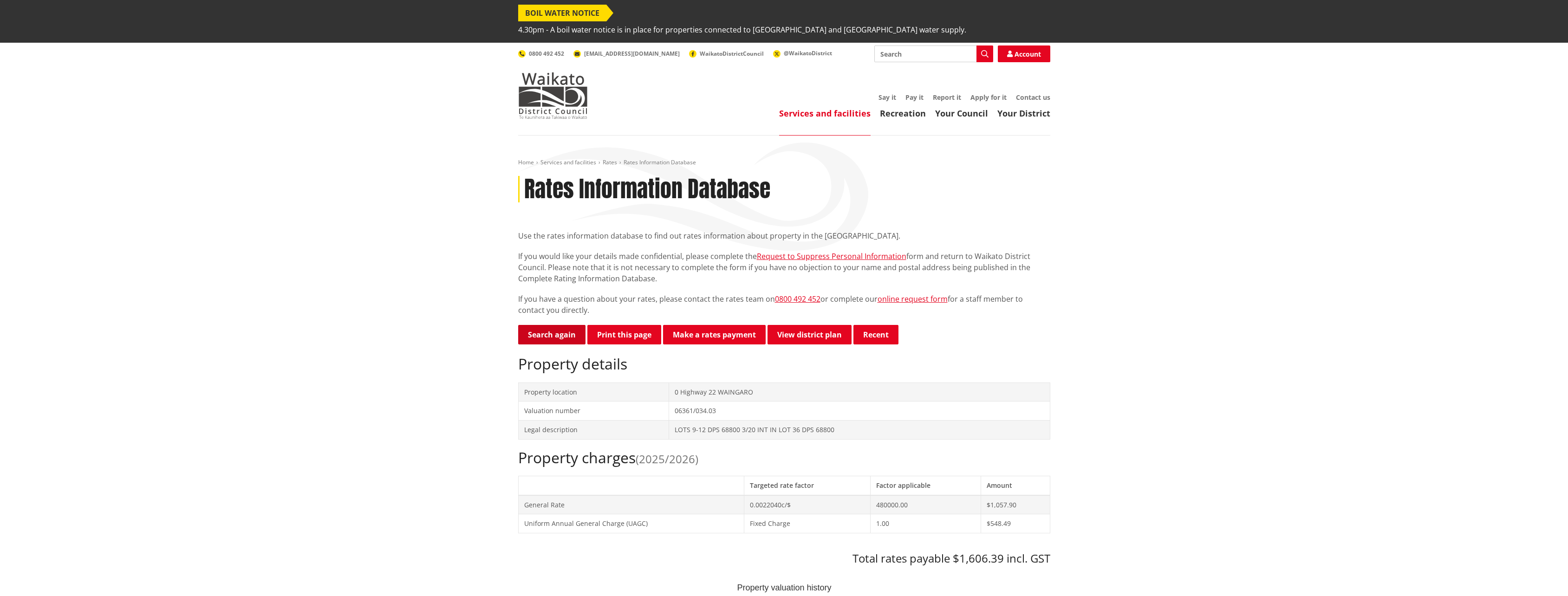
click at [546, 325] on link "Search again" at bounding box center [551, 335] width 67 height 20
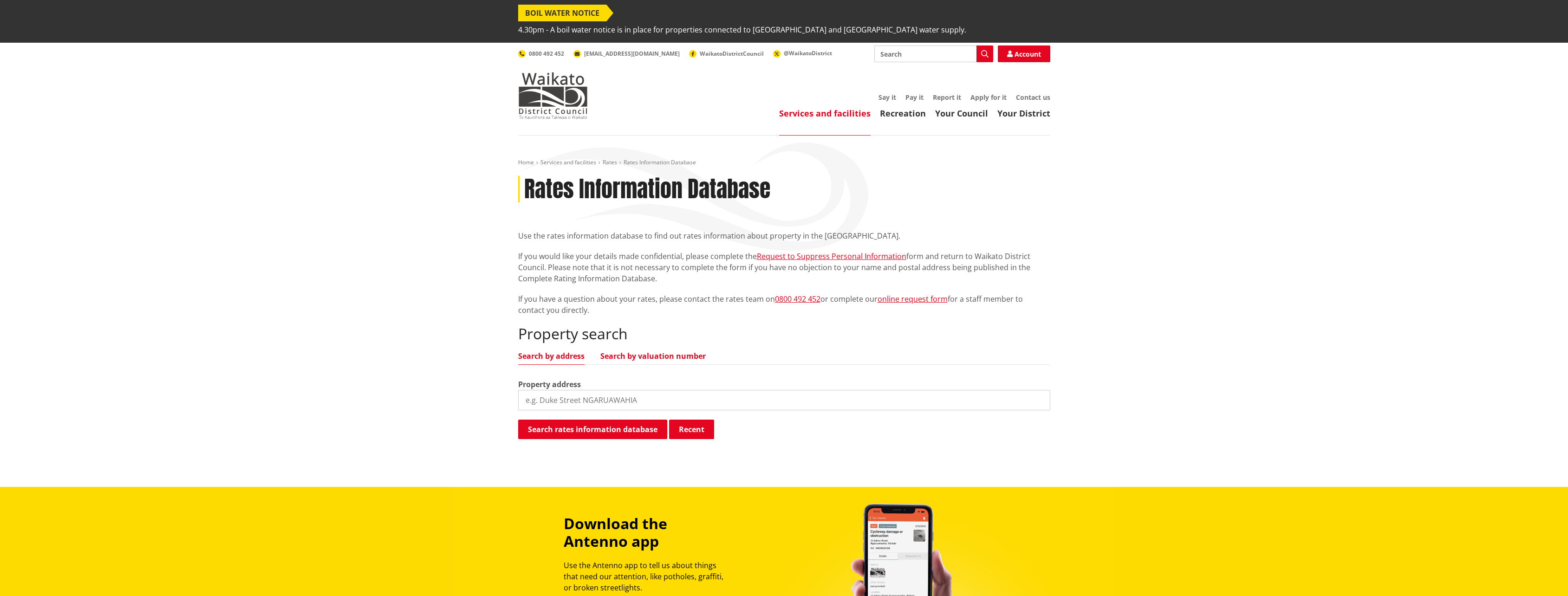
click at [610, 352] on link "Search by valuation number" at bounding box center [653, 356] width 105 height 7
click at [532, 390] on input "search" at bounding box center [784, 400] width 532 height 20
type input "06361/034.30"
click at [644, 419] on button "Search rates information database" at bounding box center [593, 429] width 149 height 20
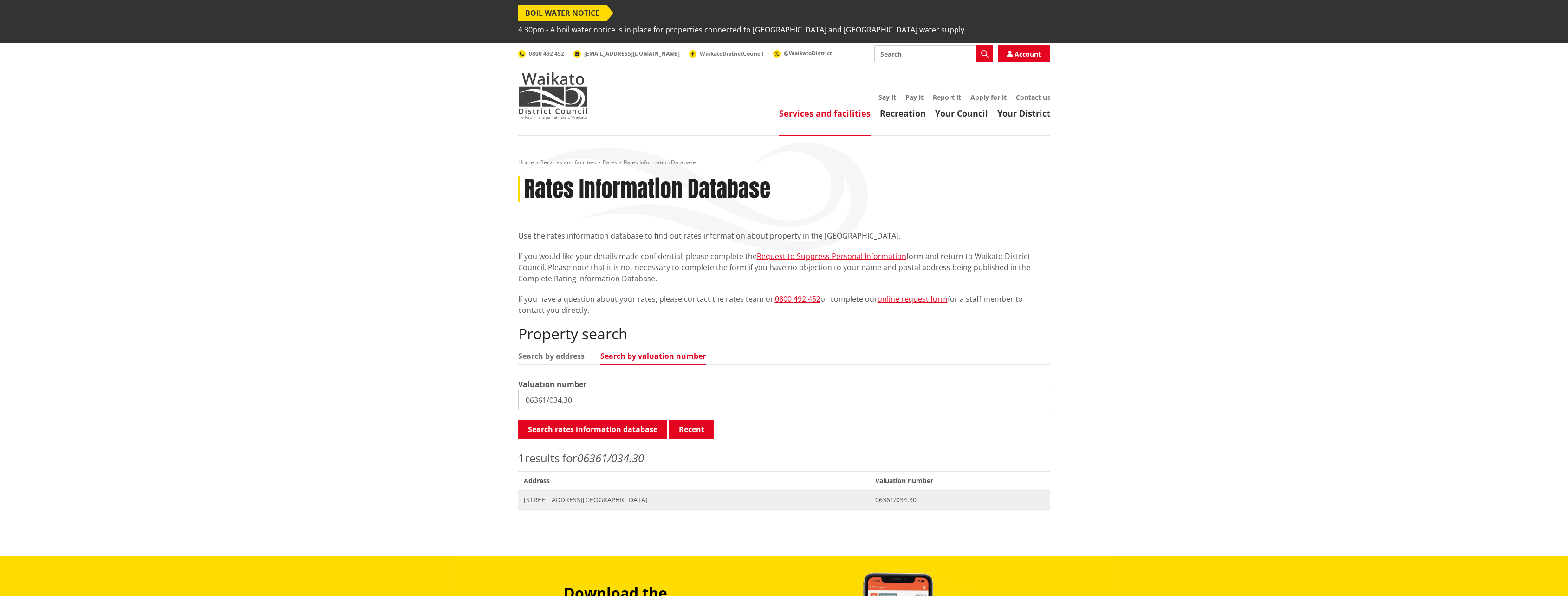
click at [590, 495] on span "0 Waingaro Road GLEN MASSEY" at bounding box center [694, 499] width 341 height 9
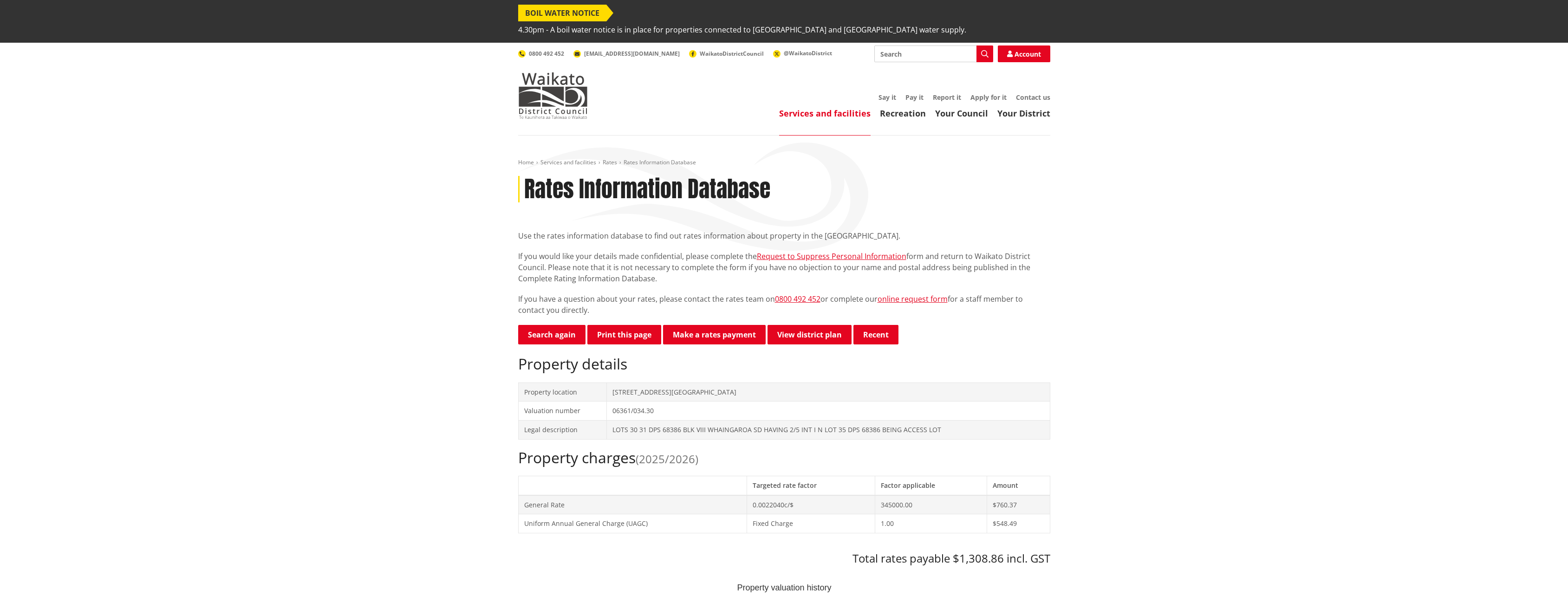
click at [791, 108] on link "Services and facilities" at bounding box center [825, 113] width 92 height 11
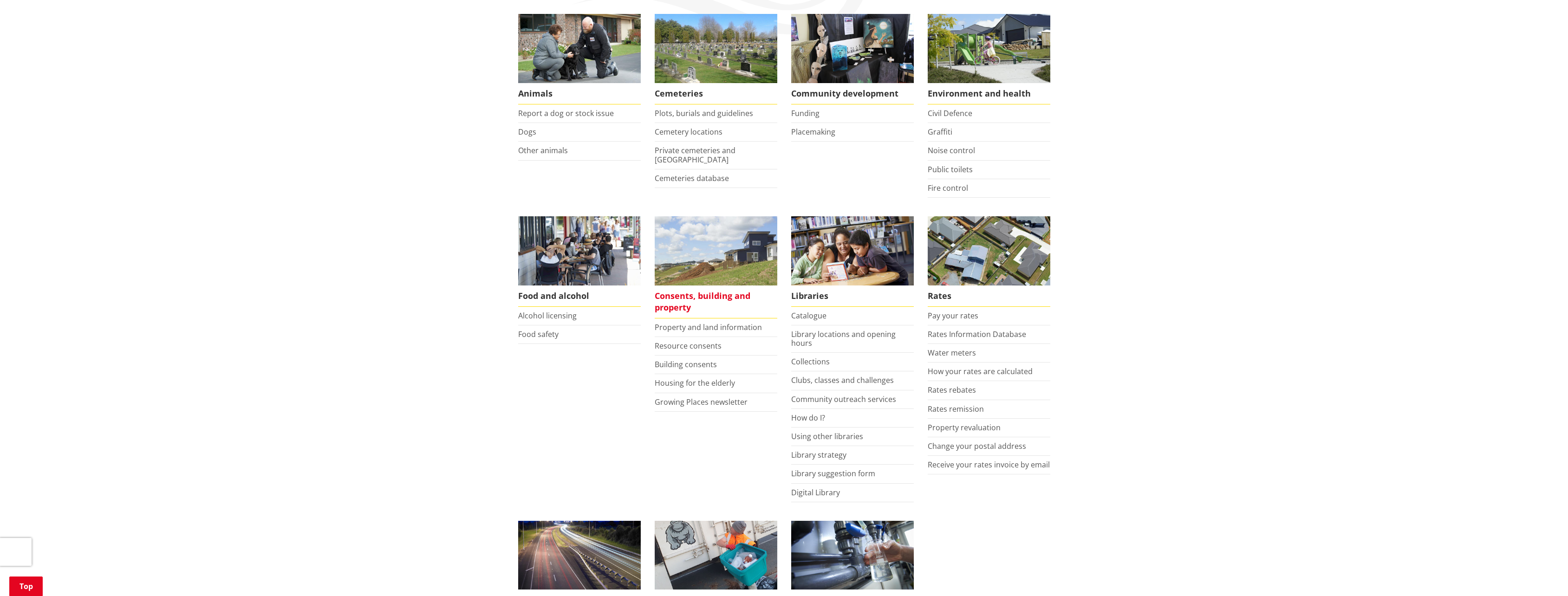
scroll to position [232, 0]
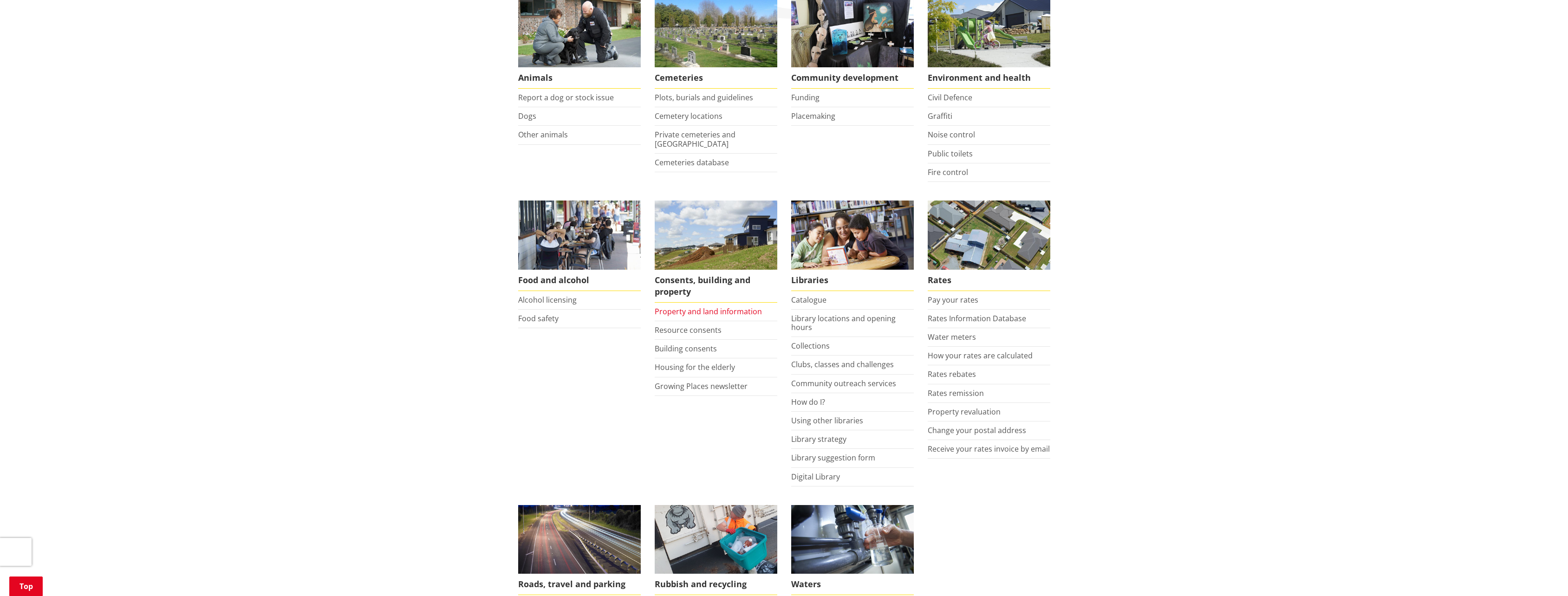
click at [686, 306] on link "Property and land information" at bounding box center [708, 311] width 107 height 10
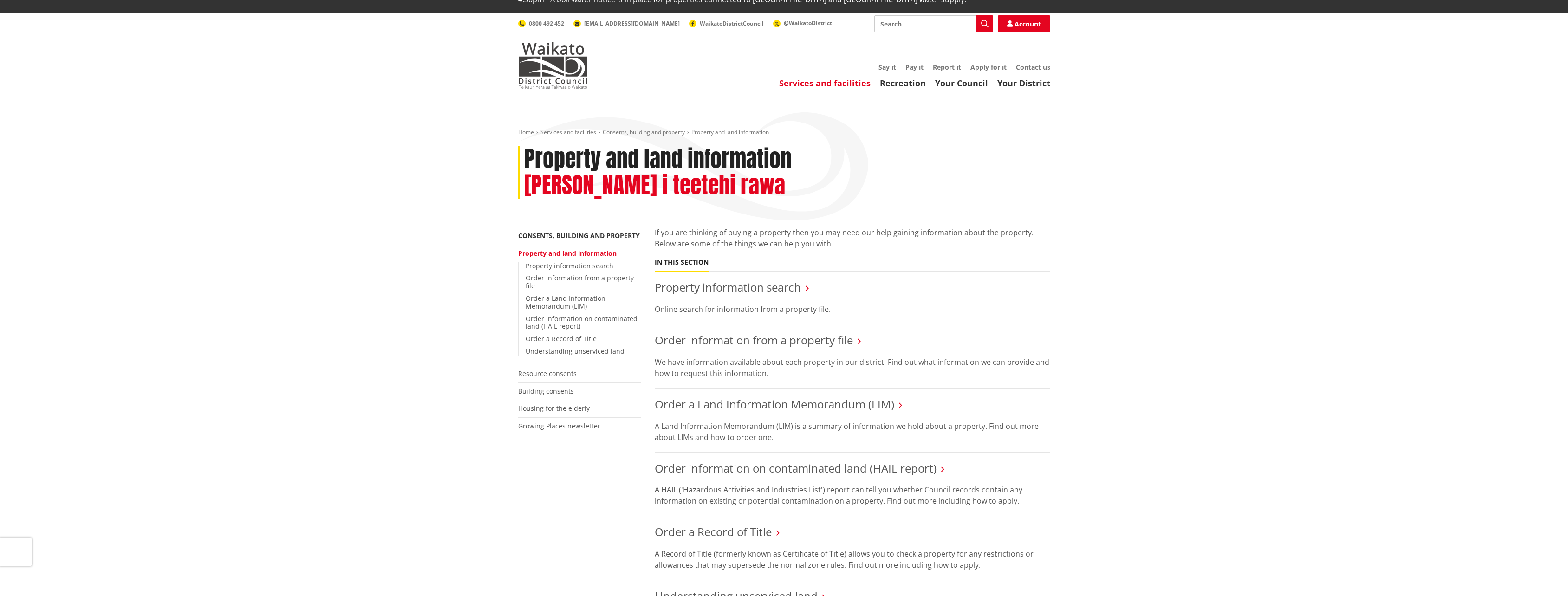
scroll to position [46, 0]
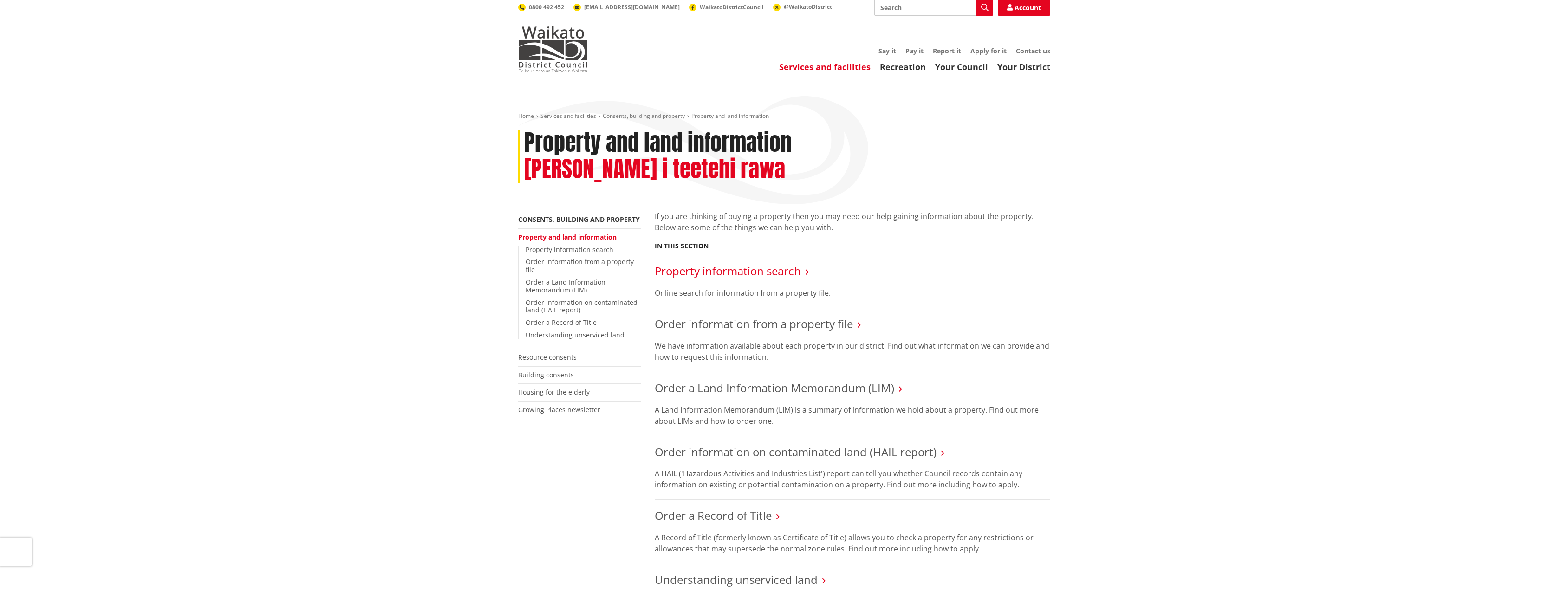
click at [682, 263] on link "Property information search" at bounding box center [728, 271] width 146 height 15
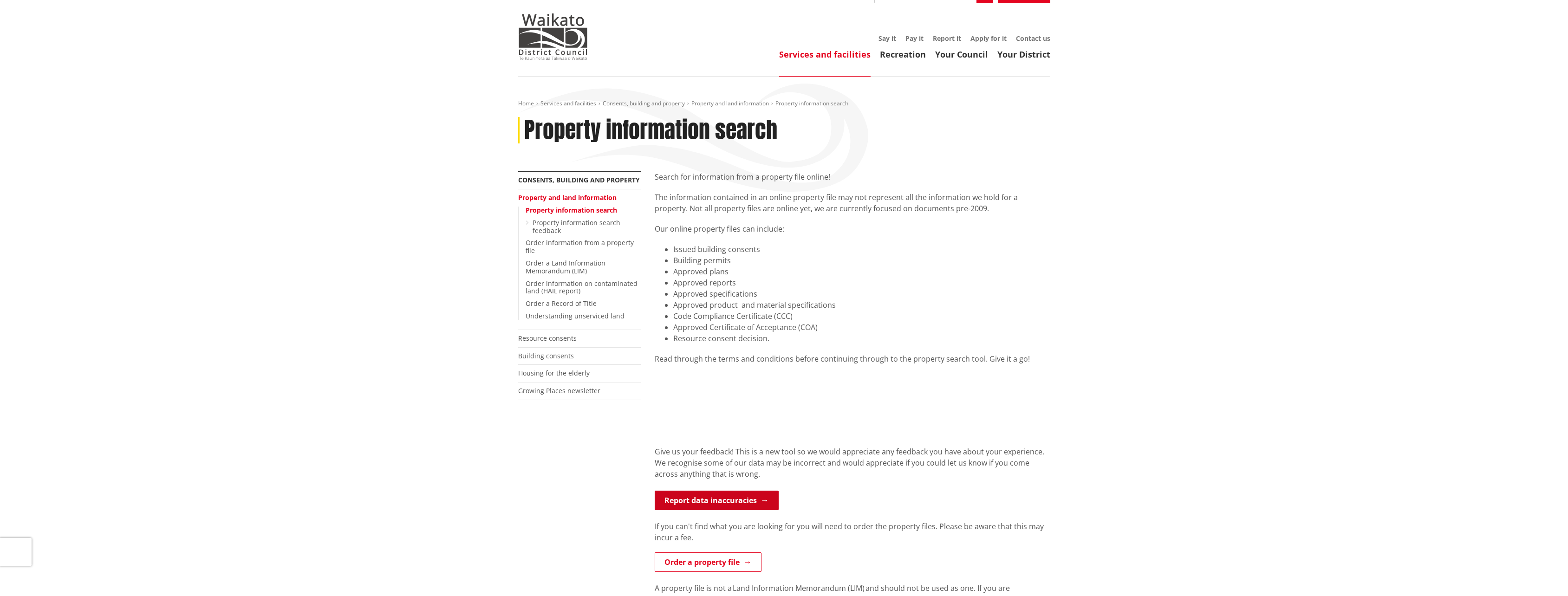
scroll to position [46, 0]
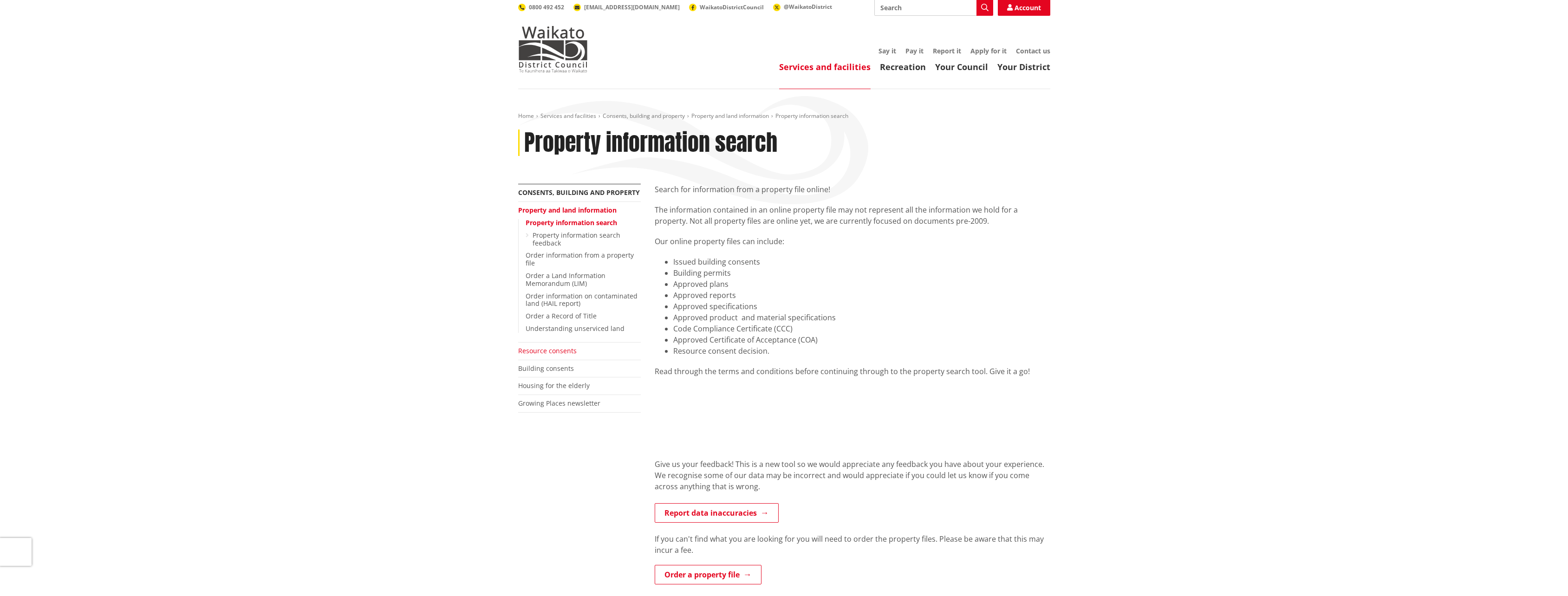
click at [534, 346] on link "Resource consents" at bounding box center [547, 351] width 58 height 9
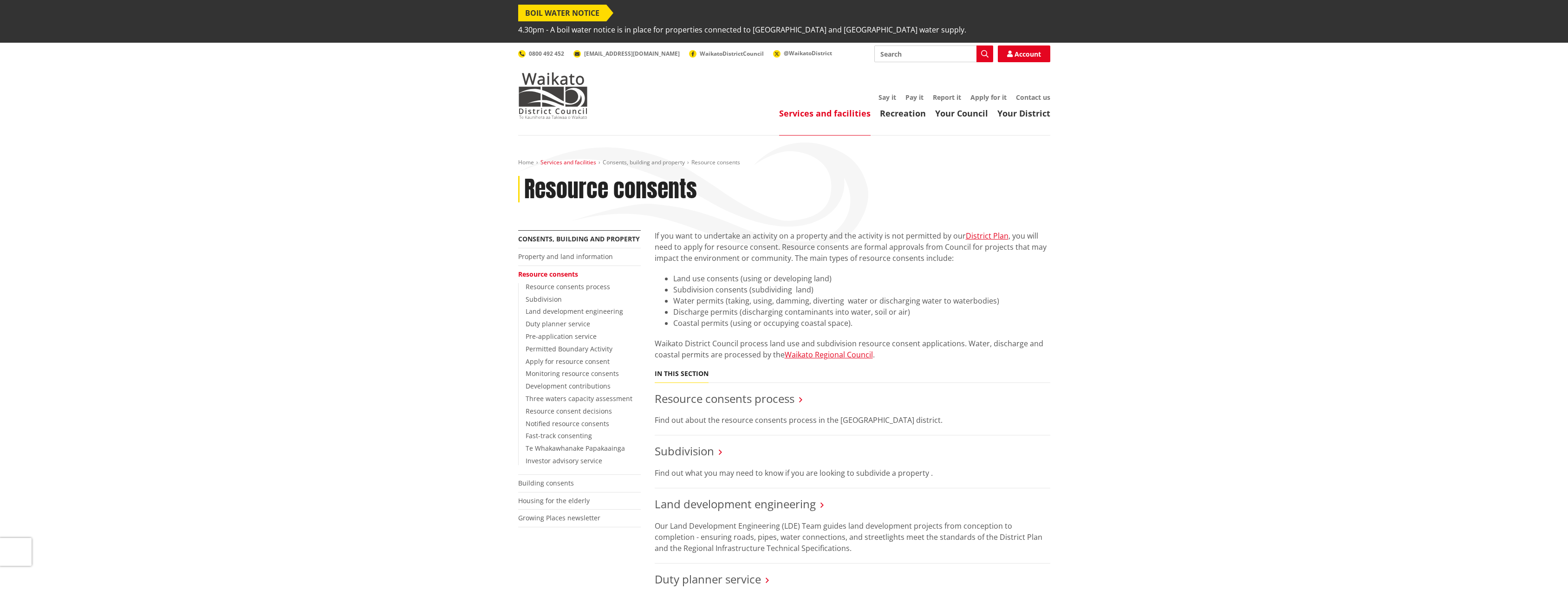
click at [568, 158] on link "Services and facilities" at bounding box center [568, 162] width 56 height 8
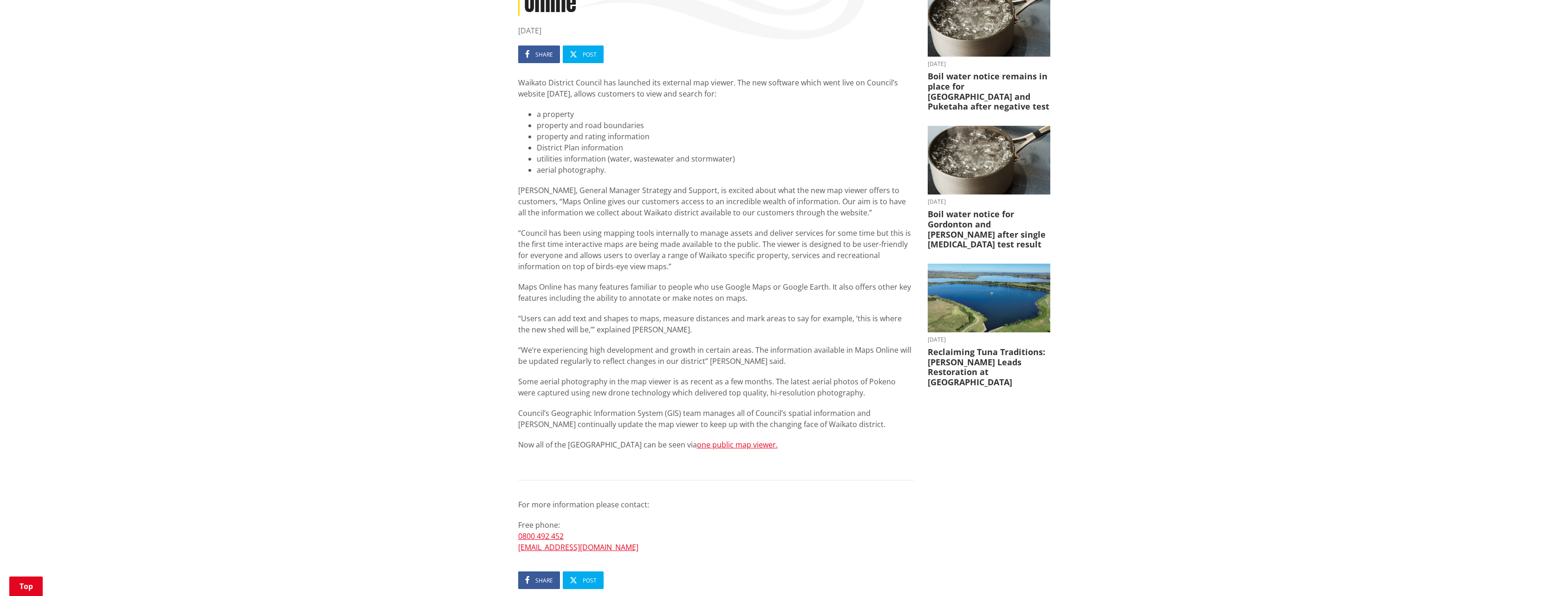
scroll to position [279, 0]
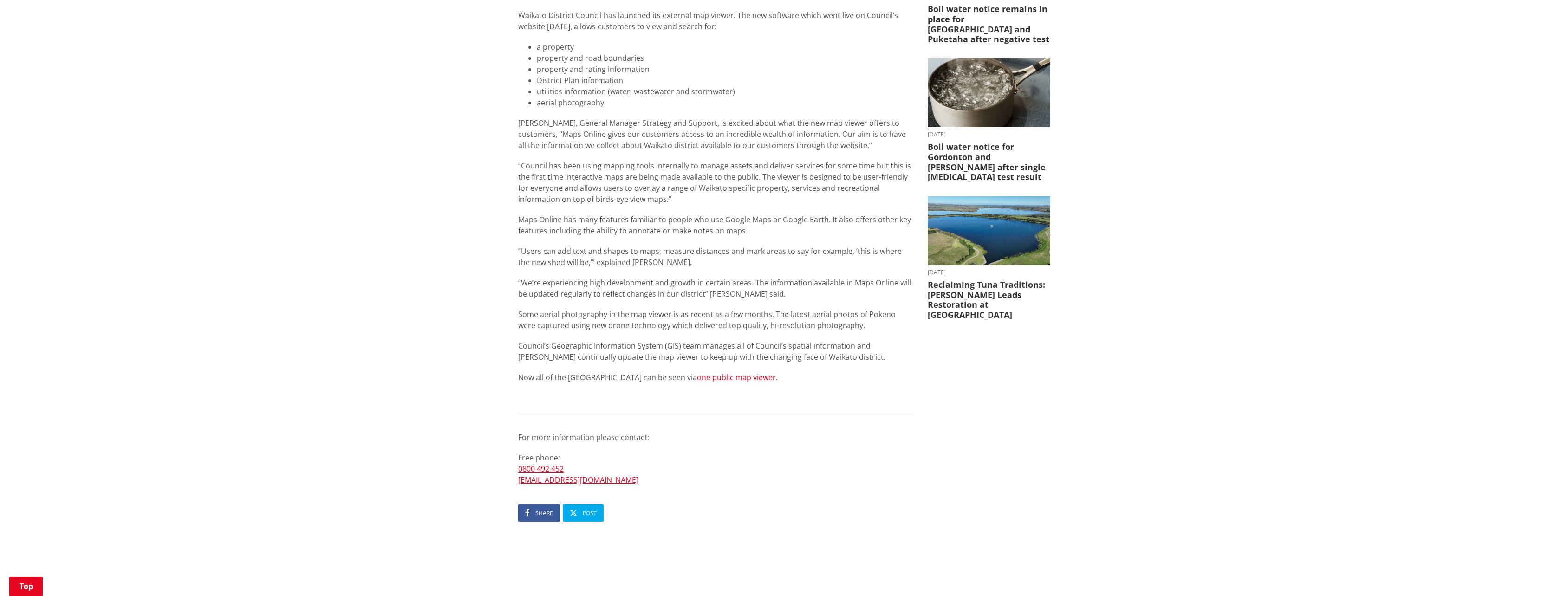
click at [722, 372] on link "one public map viewer." at bounding box center [737, 377] width 81 height 10
